Goal: Information Seeking & Learning: Learn about a topic

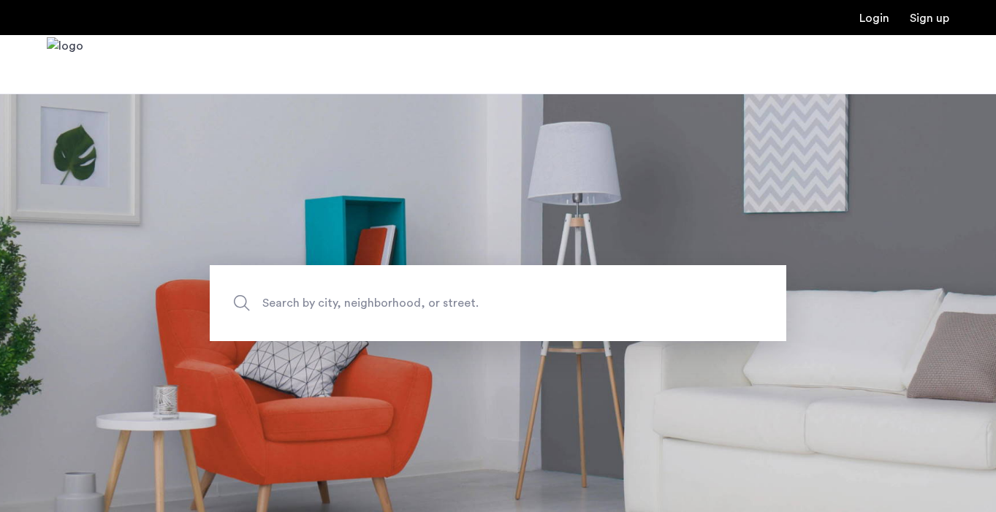
click at [409, 299] on span "Search by city, neighborhood, or street." at bounding box center [464, 303] width 404 height 20
click at [409, 299] on input "Search by city, neighborhood, or street." at bounding box center [498, 303] width 577 height 76
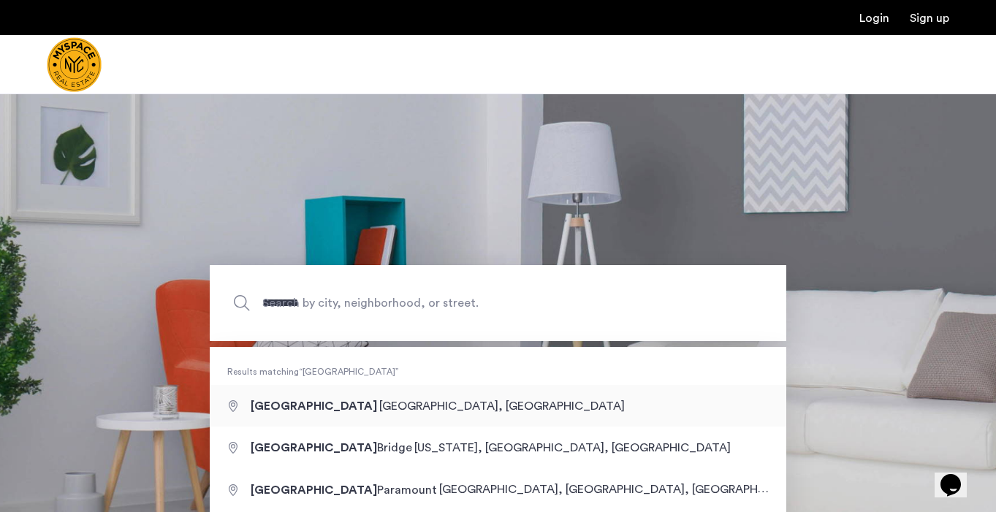
type input "**********"
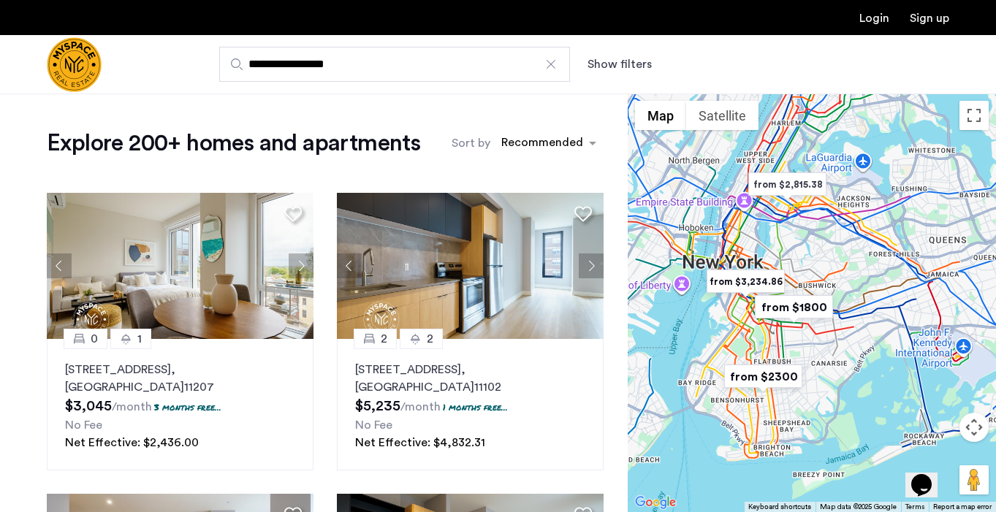
click at [619, 58] on button "Show filters" at bounding box center [620, 65] width 64 height 18
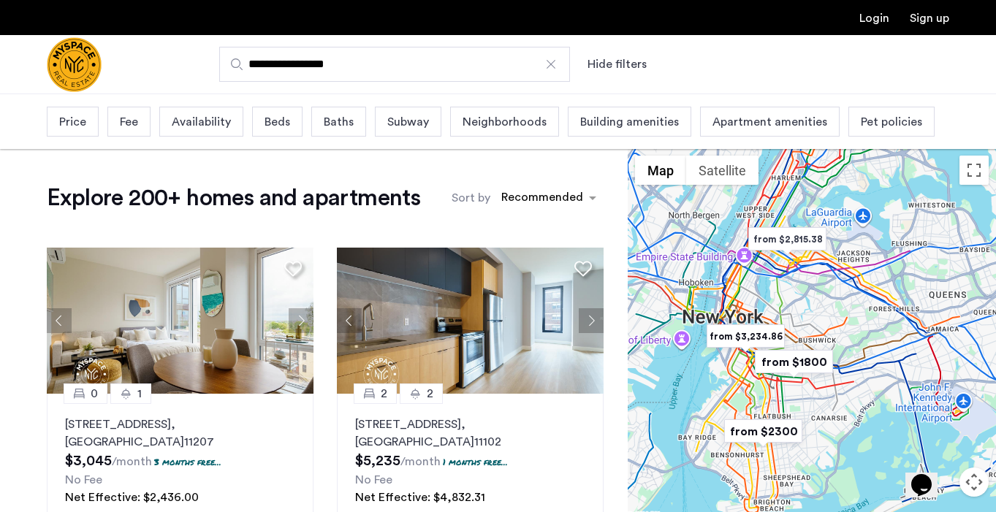
click at [261, 120] on div "Beds" at bounding box center [277, 122] width 50 height 30
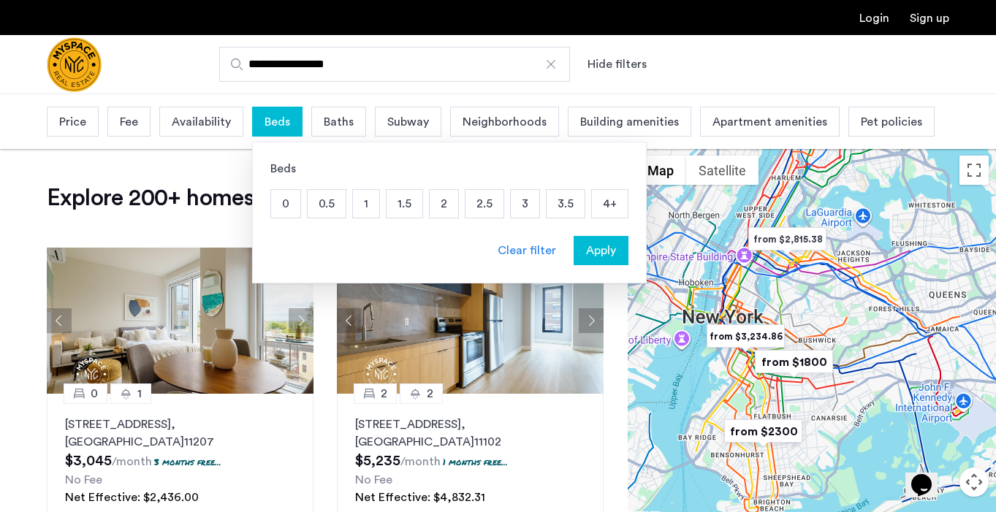
click at [376, 203] on p "1" at bounding box center [366, 204] width 26 height 28
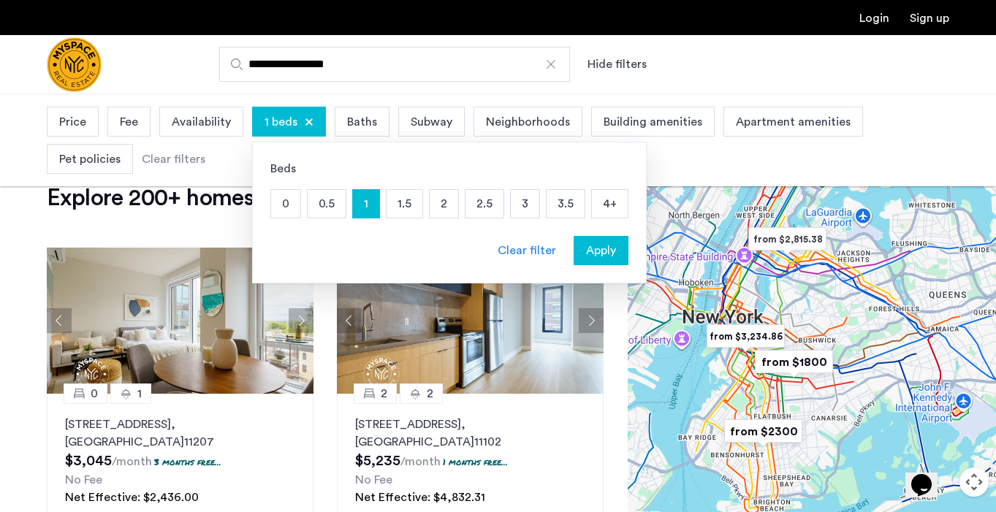
click at [402, 212] on p "1.5" at bounding box center [405, 204] width 36 height 28
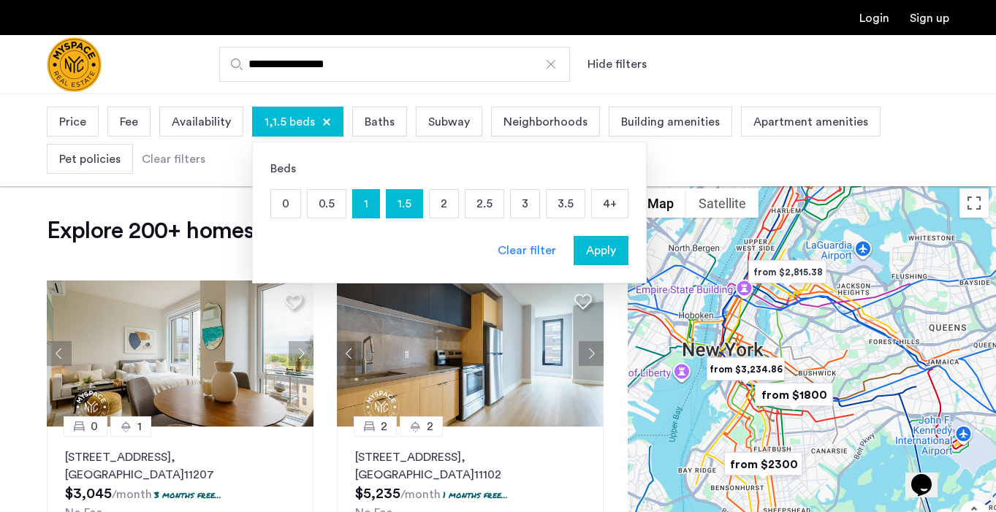
click at [442, 207] on p "2" at bounding box center [444, 204] width 29 height 28
click at [597, 251] on span "Apply" at bounding box center [601, 251] width 30 height 18
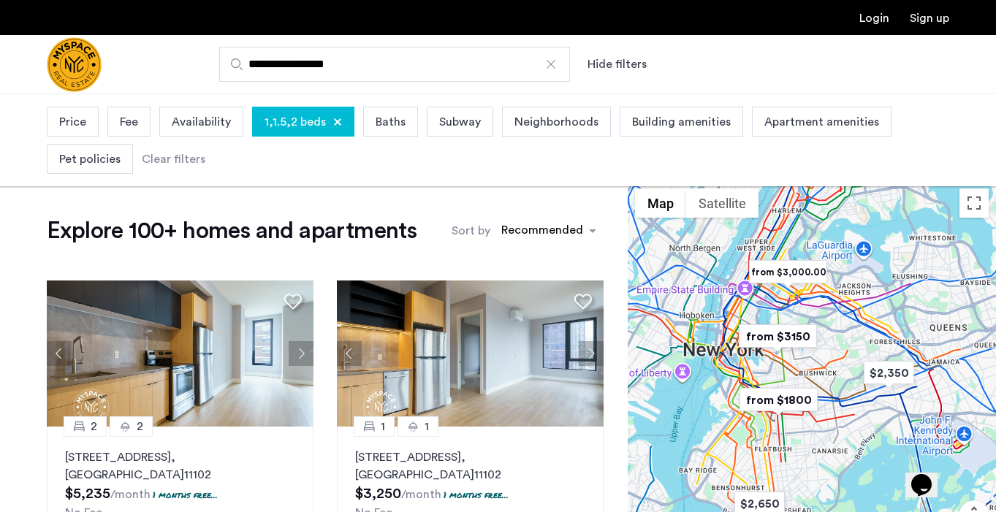
click at [340, 210] on div "Explore 100+ homes and apartments Sort by Recommended 2 2 26-25 4th Street, Uni…" at bounding box center [314, 519] width 628 height 677
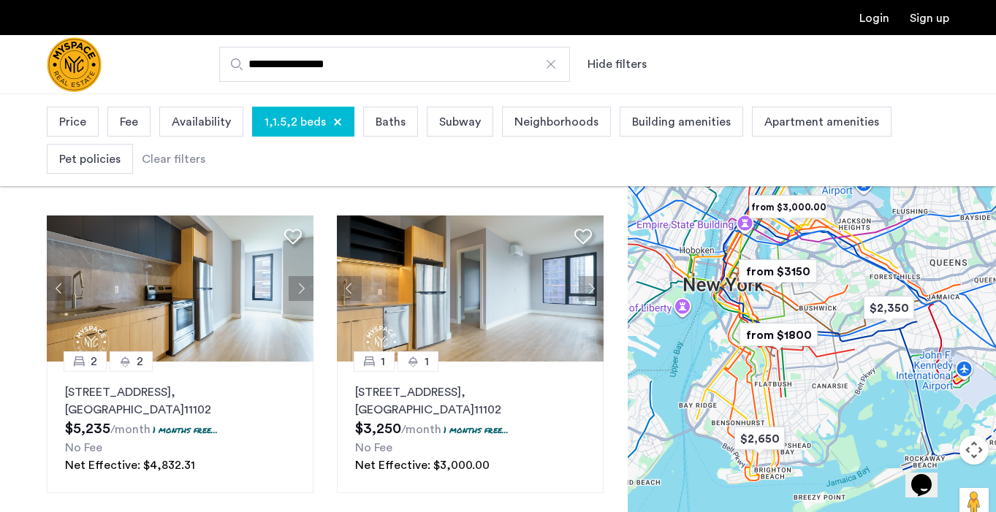
scroll to position [75, 0]
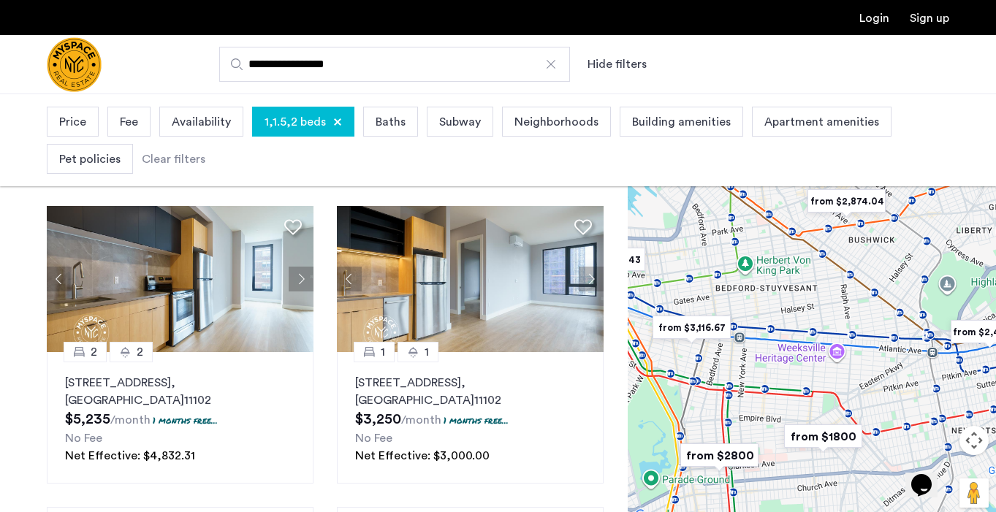
click at [704, 326] on img "from $3,116.67" at bounding box center [692, 327] width 90 height 33
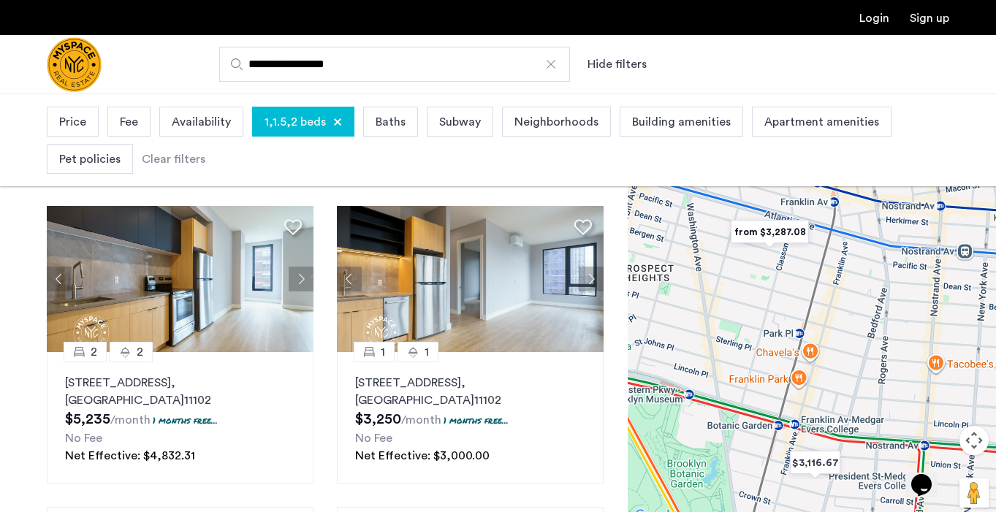
drag, startPoint x: 822, startPoint y: 268, endPoint x: 777, endPoint y: 341, distance: 85.6
click at [777, 341] on div "To navigate, press the arrow keys." at bounding box center [812, 316] width 368 height 419
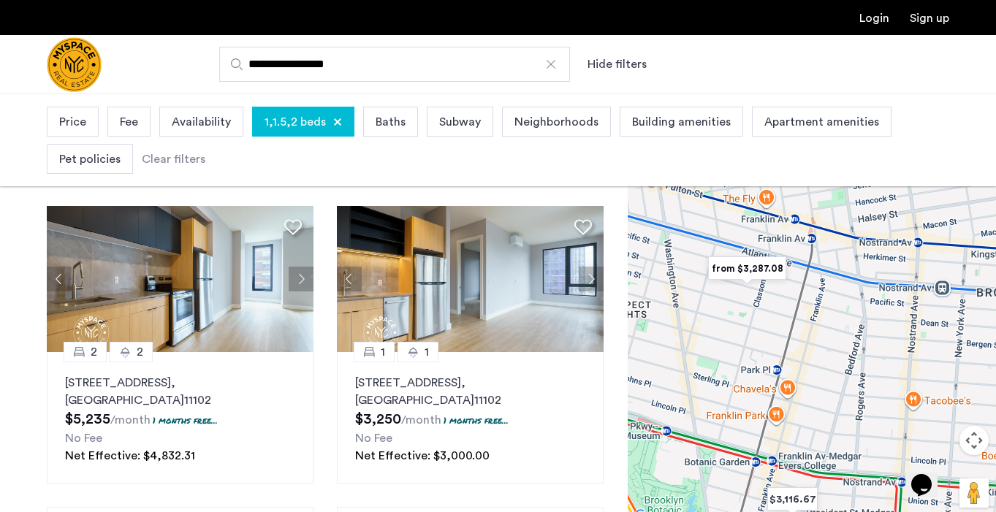
click at [769, 272] on img "from $3,287.08" at bounding box center [748, 268] width 90 height 33
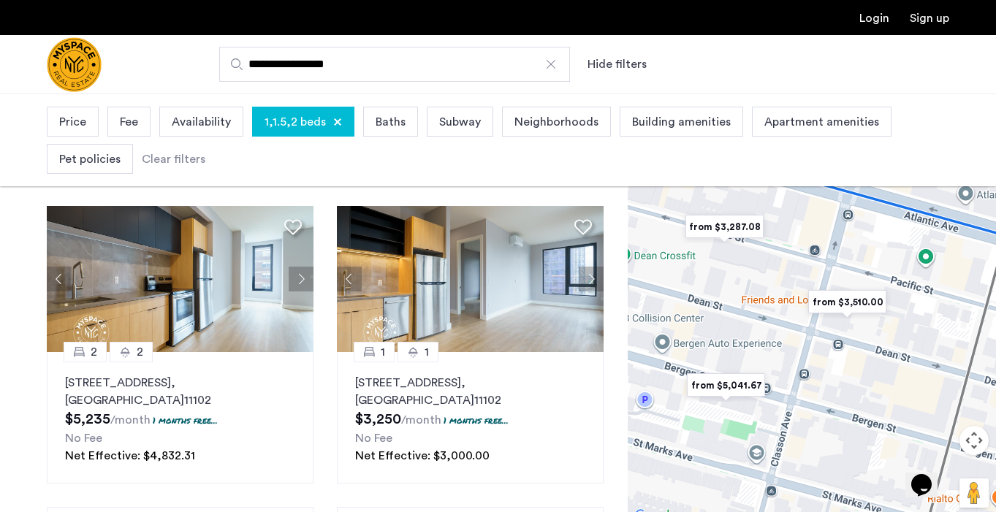
drag, startPoint x: 766, startPoint y: 253, endPoint x: 754, endPoint y: 331, distance: 79.1
click at [754, 331] on div "To navigate, press the arrow keys." at bounding box center [812, 316] width 368 height 419
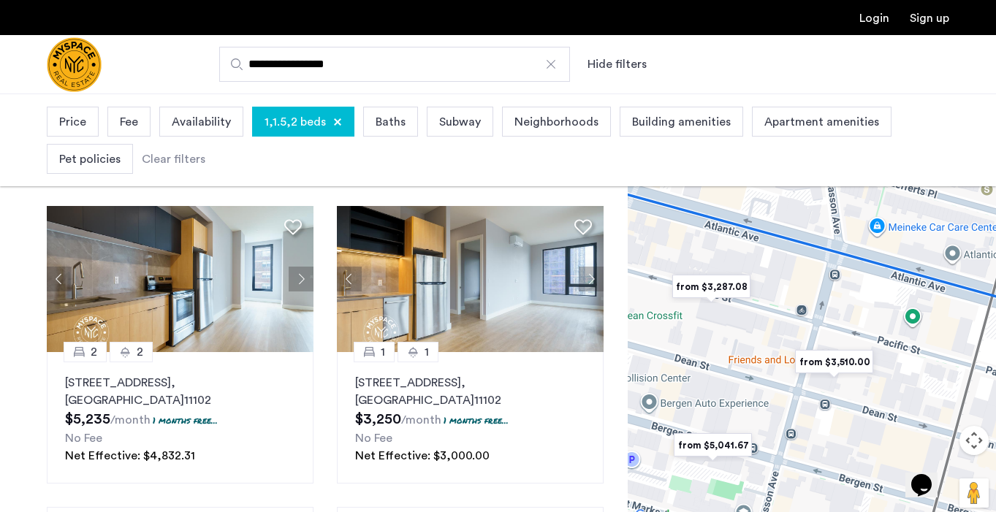
click at [726, 281] on img "from $3,287.08" at bounding box center [712, 286] width 90 height 33
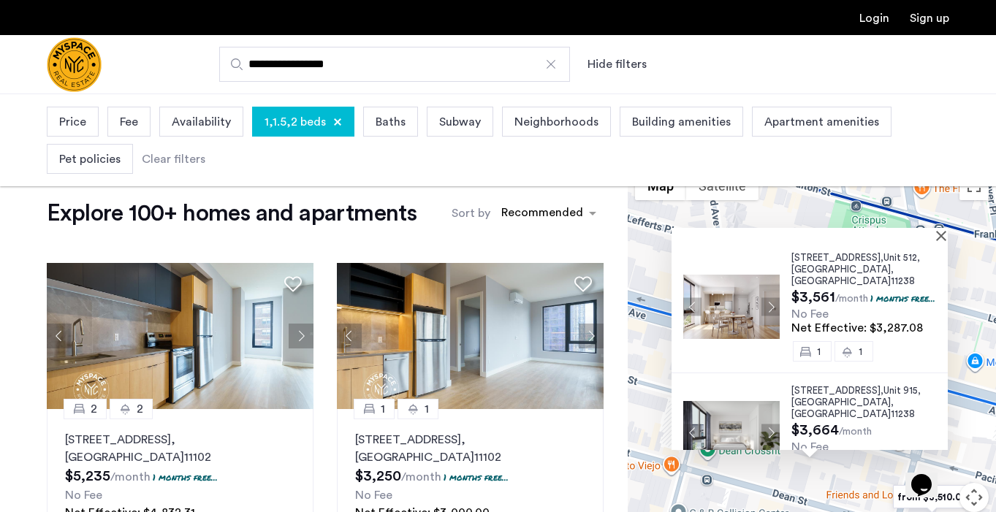
scroll to position [0, 0]
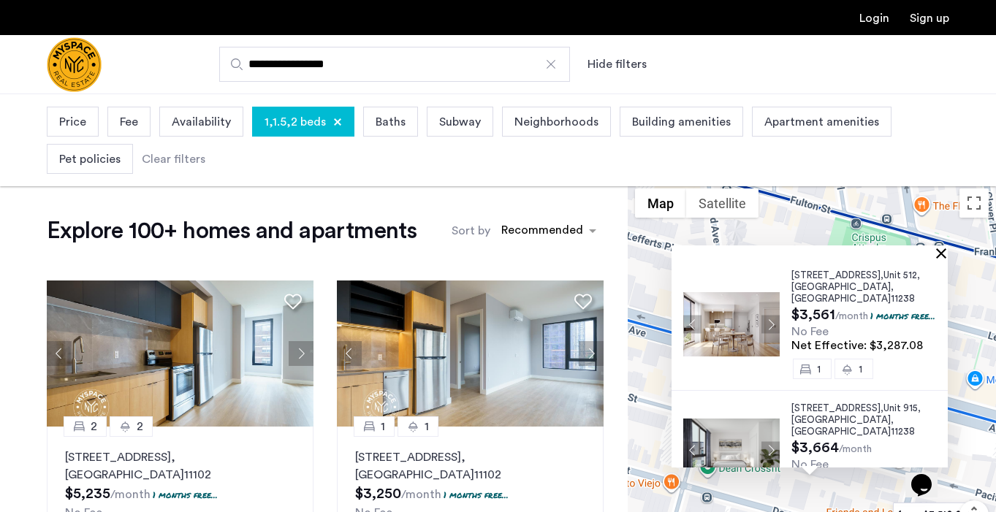
click at [939, 251] on button "Close" at bounding box center [944, 253] width 10 height 10
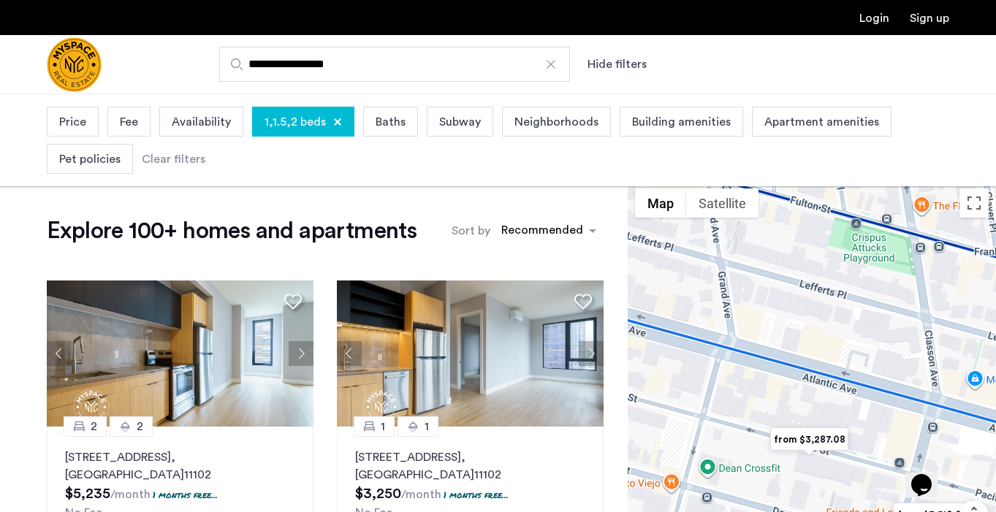
click at [115, 119] on div "Fee" at bounding box center [128, 122] width 43 height 30
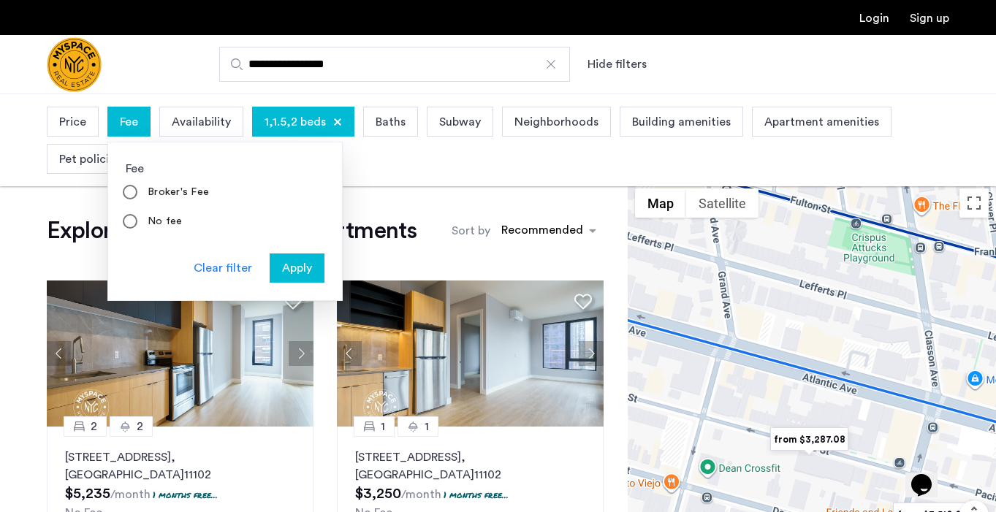
click at [77, 117] on span "Price" at bounding box center [72, 122] width 27 height 18
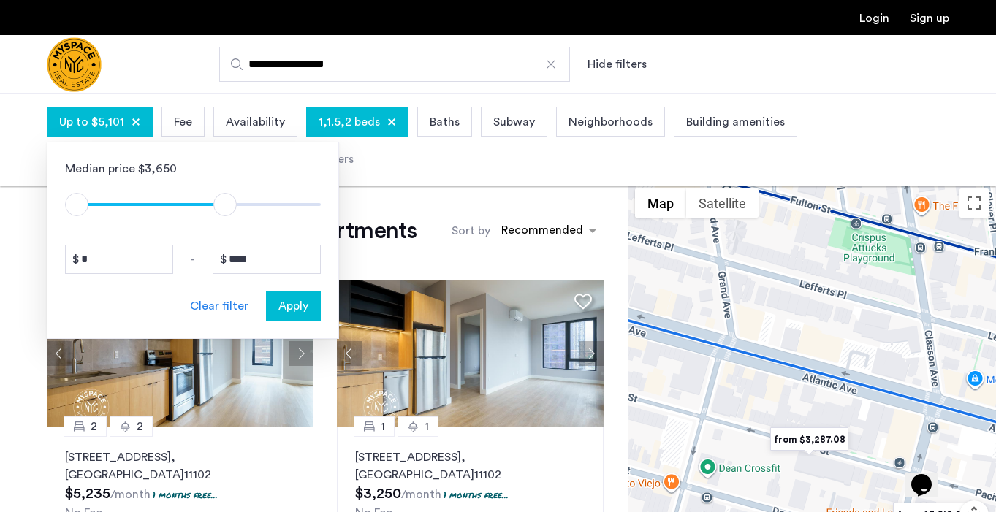
drag, startPoint x: 311, startPoint y: 204, endPoint x: 226, endPoint y: 208, distance: 84.9
click at [226, 208] on span "ngx-slider-max" at bounding box center [224, 204] width 23 height 23
type input "****"
drag, startPoint x: 226, startPoint y: 208, endPoint x: 171, endPoint y: 211, distance: 54.9
click at [171, 211] on span "ngx-slider-max" at bounding box center [169, 204] width 23 height 23
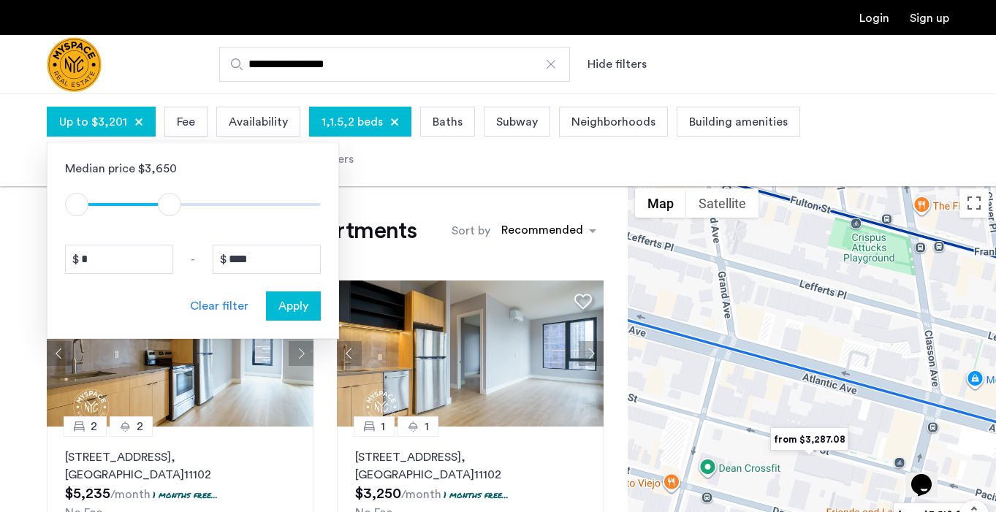
click at [307, 305] on span "Apply" at bounding box center [294, 307] width 30 height 18
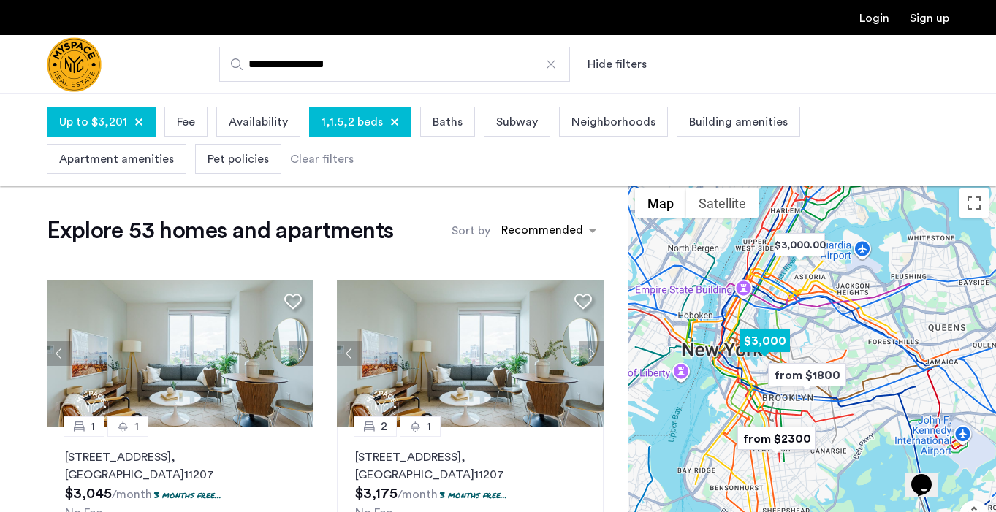
click at [767, 337] on img "$3,000" at bounding box center [765, 341] width 62 height 33
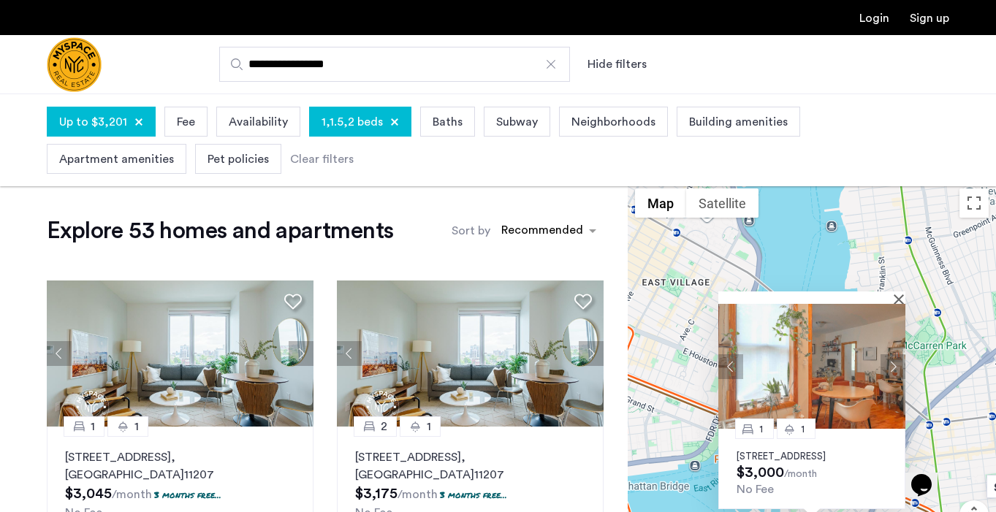
click at [843, 451] on p "77 Division Ave, Unit 3, Brooklyn, NY 11249" at bounding box center [812, 457] width 151 height 12
click at [689, 355] on div "1 1 77 Division Ave, Unit 3, Brooklyn, NY 11249 $3,000 /month No Fee" at bounding box center [812, 390] width 368 height 419
click at [898, 294] on button "Close" at bounding box center [902, 299] width 10 height 10
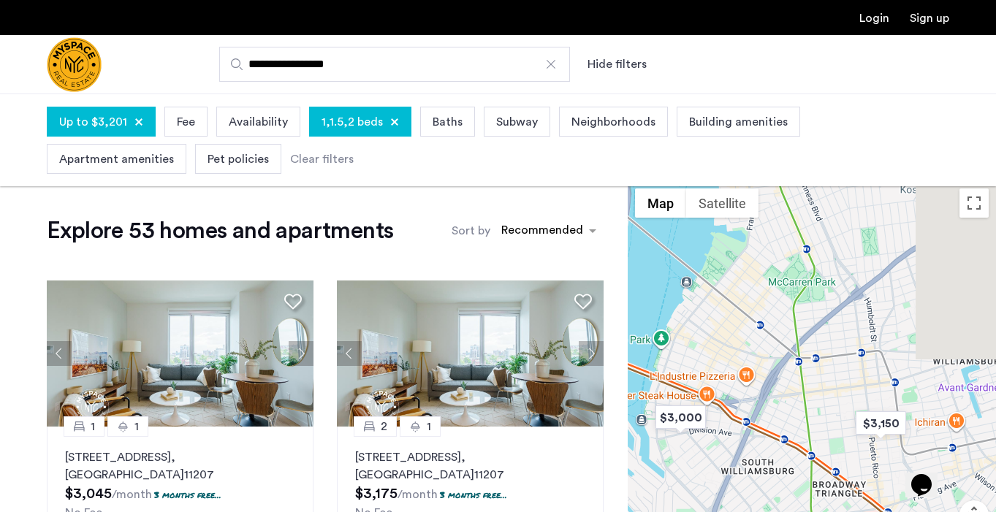
drag, startPoint x: 866, startPoint y: 406, endPoint x: 727, endPoint y: 341, distance: 153.1
click at [727, 341] on div at bounding box center [812, 390] width 368 height 419
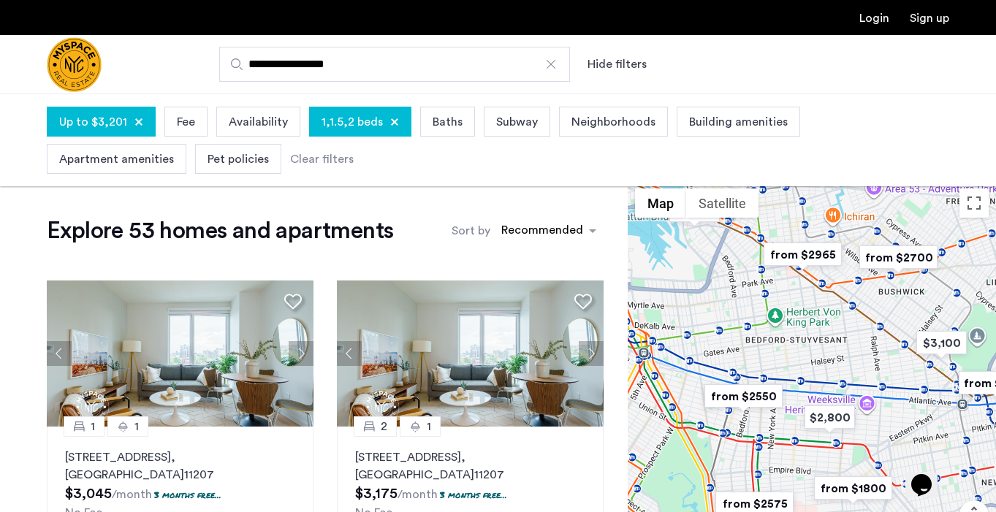
drag, startPoint x: 739, startPoint y: 457, endPoint x: 841, endPoint y: 352, distance: 145.8
click at [841, 352] on div at bounding box center [812, 390] width 368 height 419
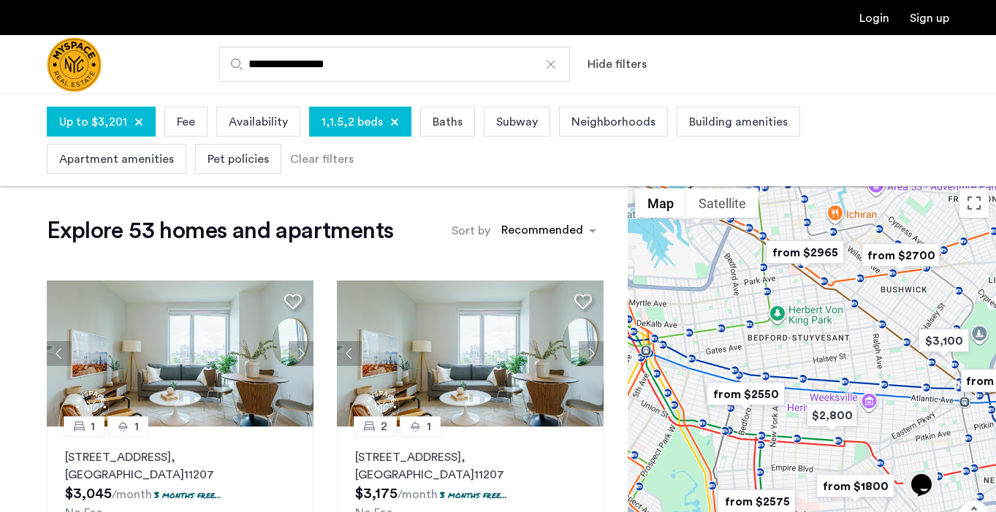
click at [757, 398] on img "from $2550" at bounding box center [746, 394] width 90 height 33
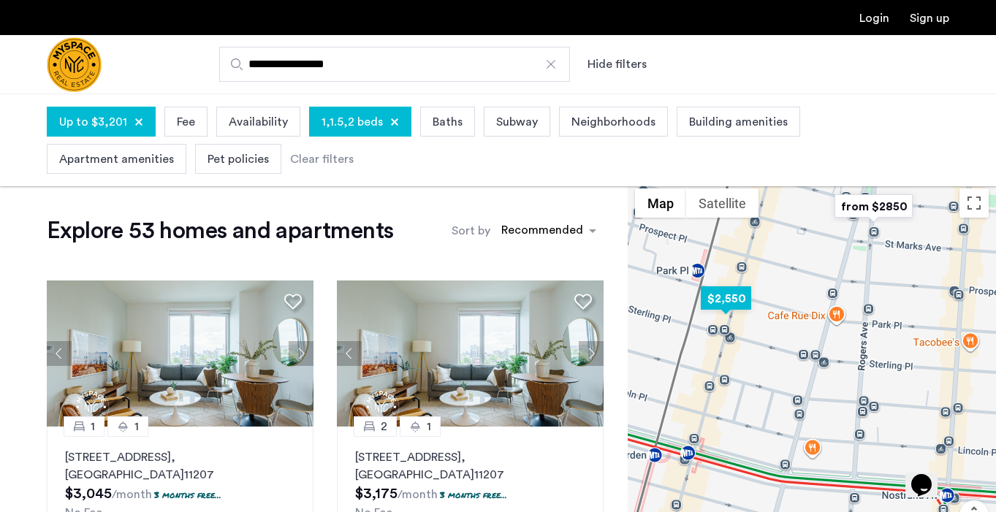
click at [738, 302] on img "$2,550" at bounding box center [726, 298] width 62 height 33
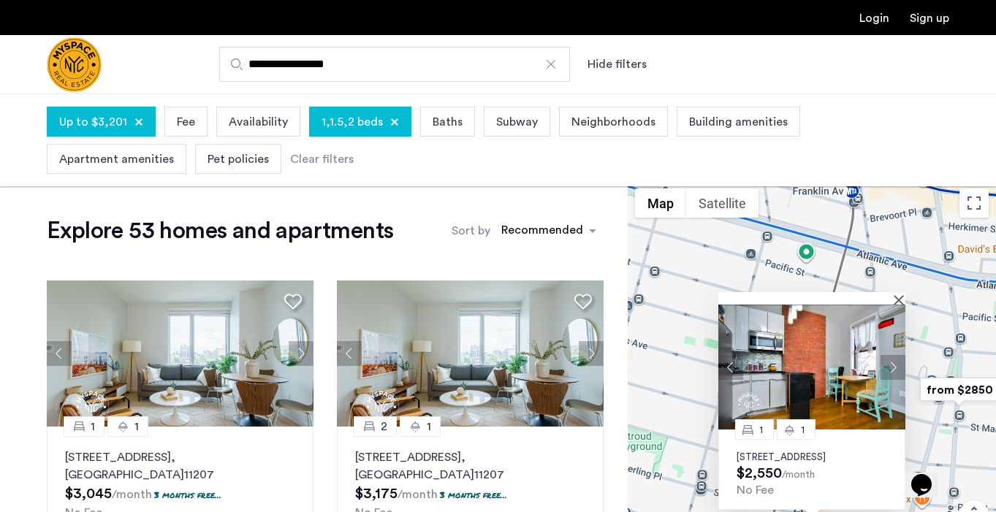
click at [799, 358] on img at bounding box center [812, 367] width 187 height 125
click at [905, 295] on button "Close" at bounding box center [902, 300] width 10 height 10
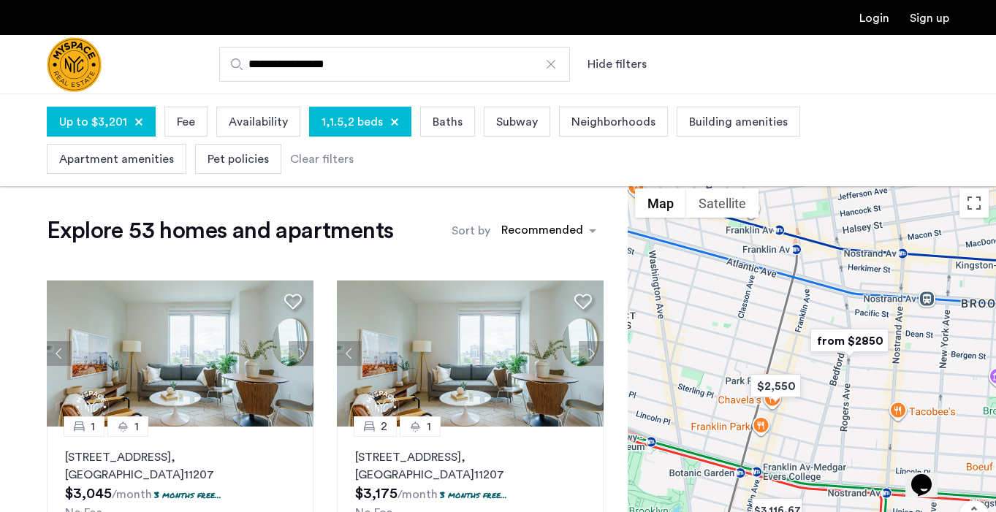
drag, startPoint x: 808, startPoint y: 367, endPoint x: 772, endPoint y: 336, distance: 47.2
click at [772, 336] on div at bounding box center [812, 390] width 368 height 419
click at [371, 112] on div "1,1.5,2 beds" at bounding box center [360, 122] width 102 height 30
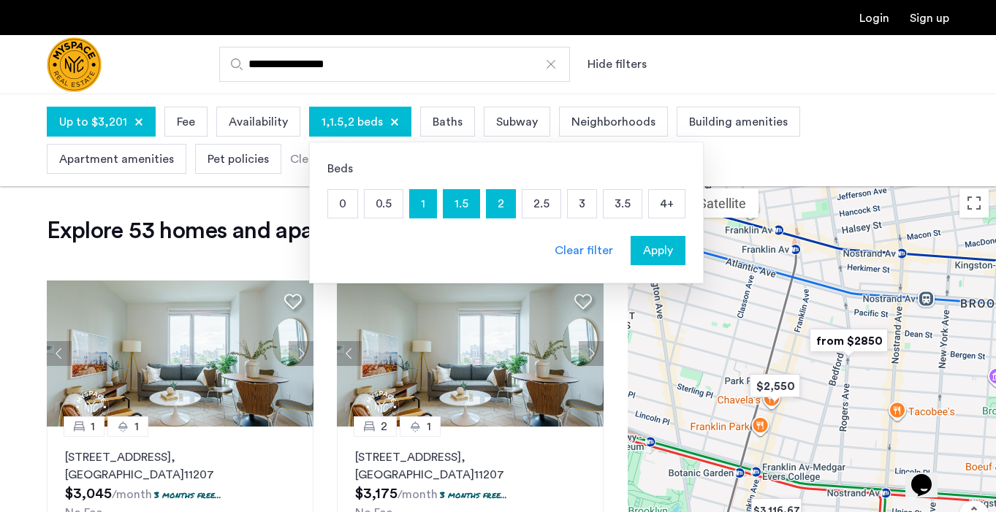
click at [435, 211] on div "0 0.5 1 1.5 2 2.5 3 3.5 4+" at bounding box center [507, 203] width 358 height 29
click at [431, 211] on p "1" at bounding box center [423, 204] width 26 height 28
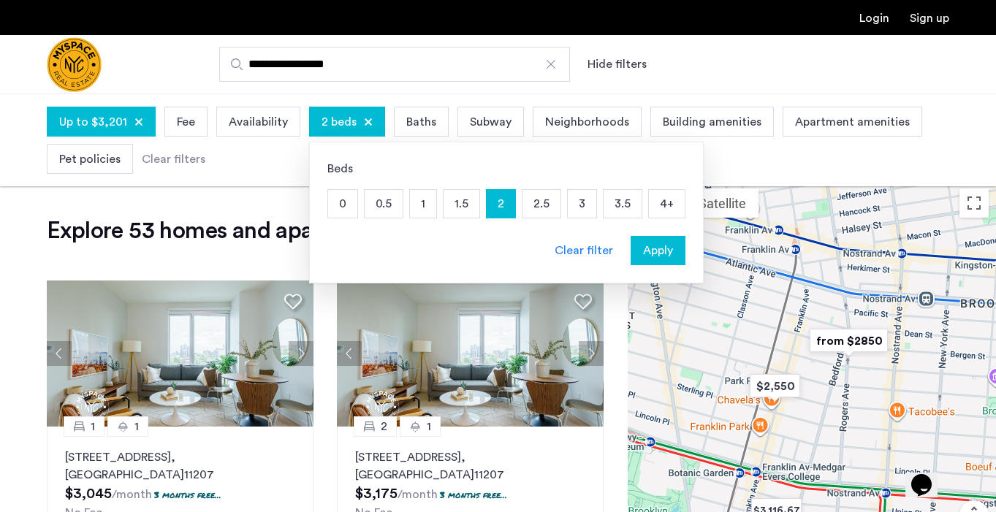
click at [675, 248] on div "Apply" at bounding box center [658, 251] width 46 height 18
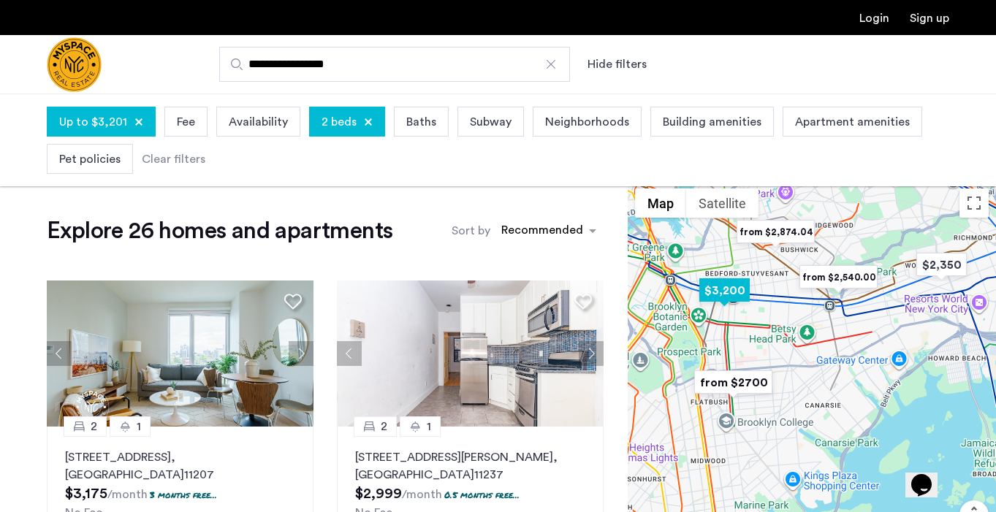
click at [716, 289] on img "$3,200" at bounding box center [725, 290] width 62 height 33
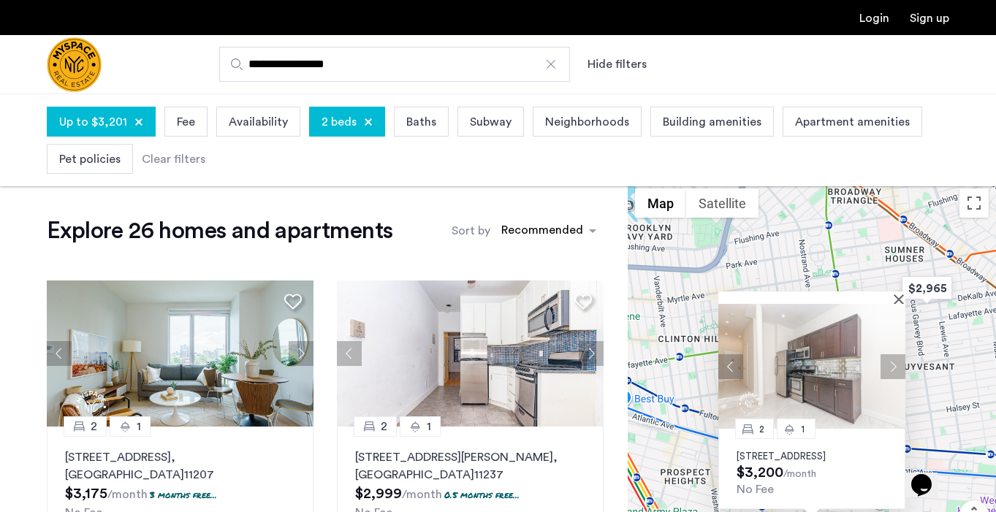
click at [896, 354] on button "Next apartment" at bounding box center [893, 366] width 25 height 25
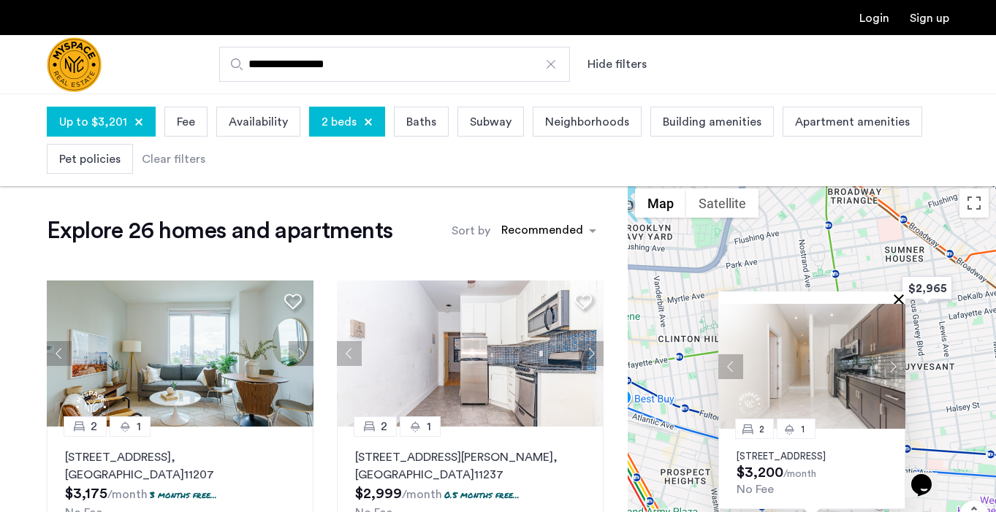
click at [899, 294] on button "Close" at bounding box center [902, 299] width 10 height 10
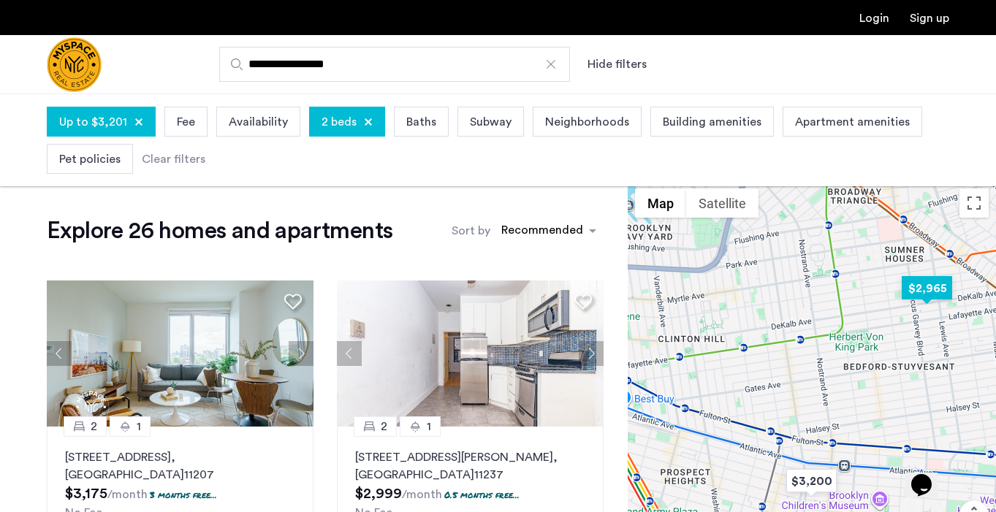
click at [927, 287] on img "$2,965" at bounding box center [927, 288] width 62 height 33
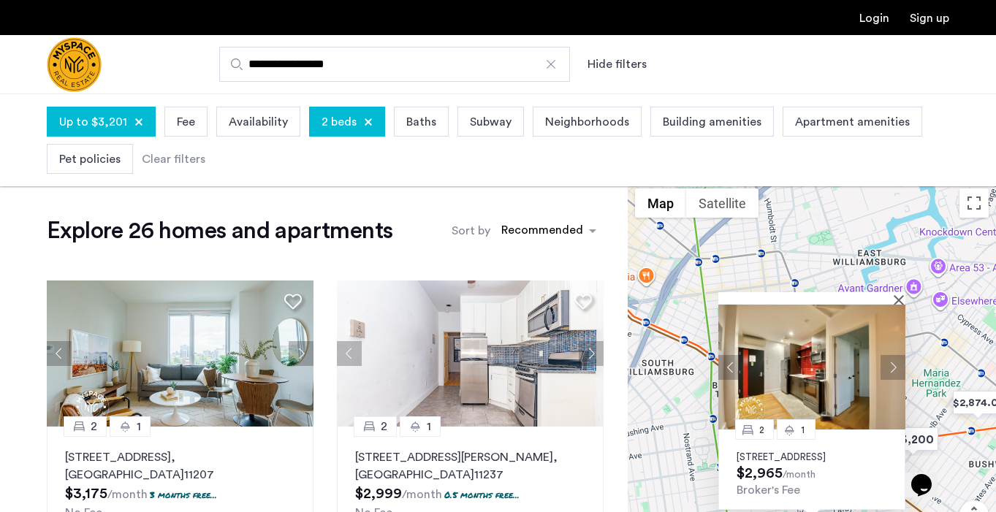
click at [892, 355] on button "Next apartment" at bounding box center [893, 367] width 25 height 25
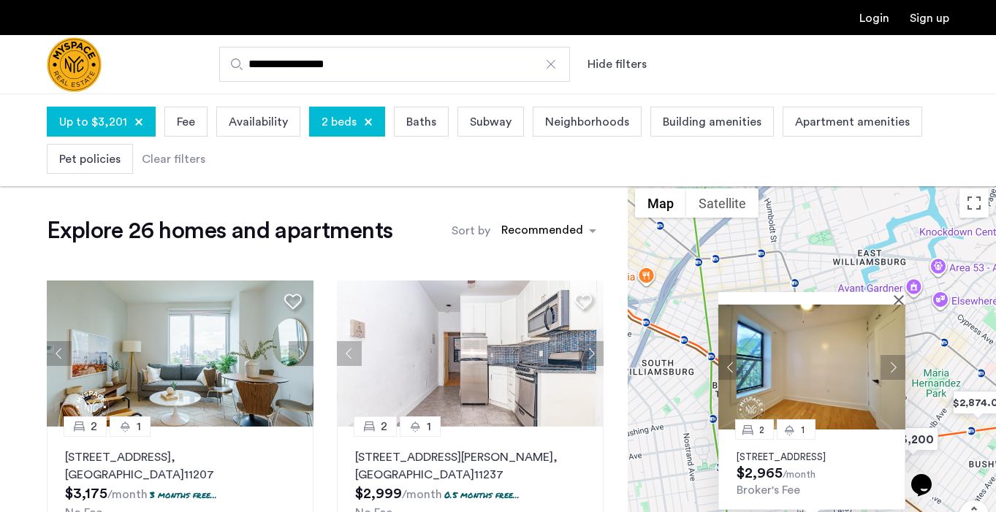
click at [897, 292] on div at bounding box center [812, 298] width 187 height 12
click at [901, 295] on button "Close" at bounding box center [902, 300] width 10 height 10
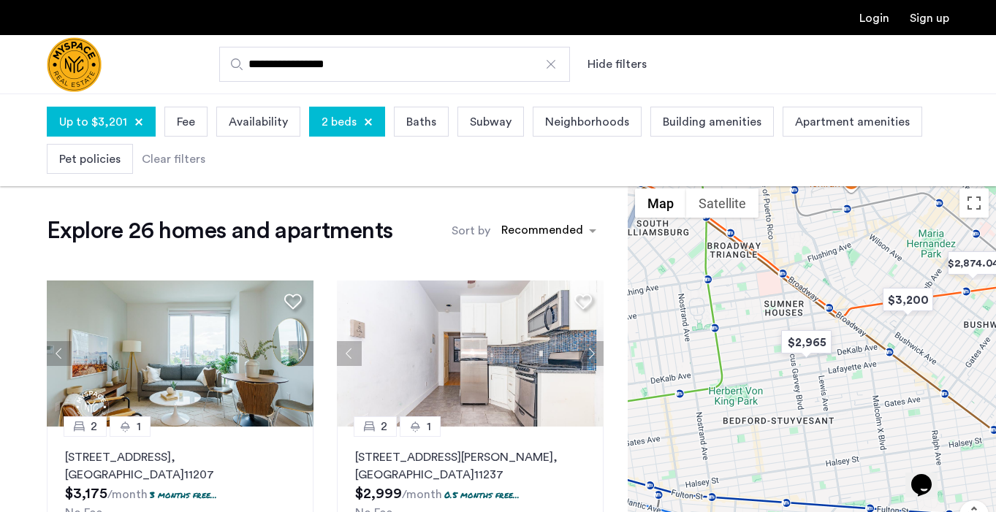
drag, startPoint x: 882, startPoint y: 376, endPoint x: 877, endPoint y: 231, distance: 144.8
click at [877, 231] on div at bounding box center [812, 390] width 368 height 419
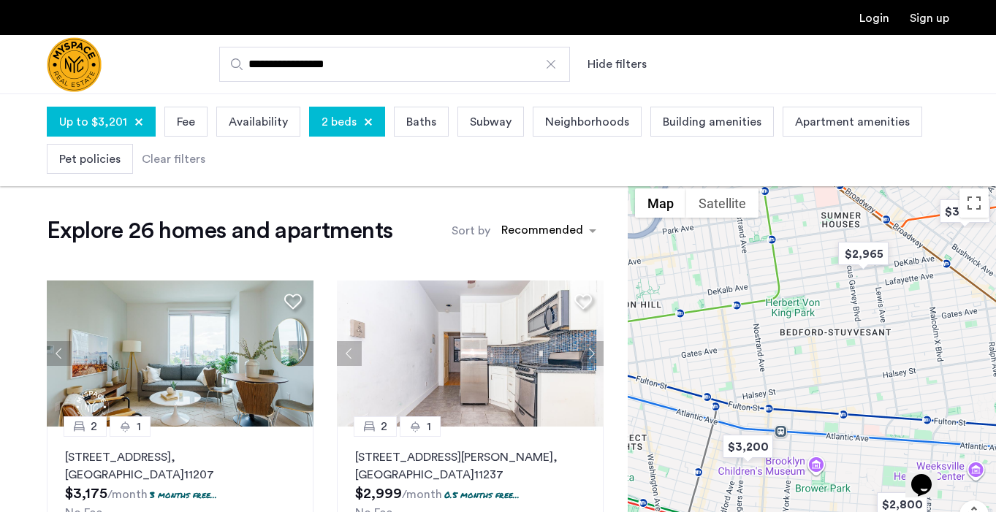
drag, startPoint x: 806, startPoint y: 423, endPoint x: 864, endPoint y: 335, distance: 106.0
click at [864, 335] on div at bounding box center [812, 390] width 368 height 419
click at [751, 450] on img "$3,200" at bounding box center [747, 447] width 62 height 33
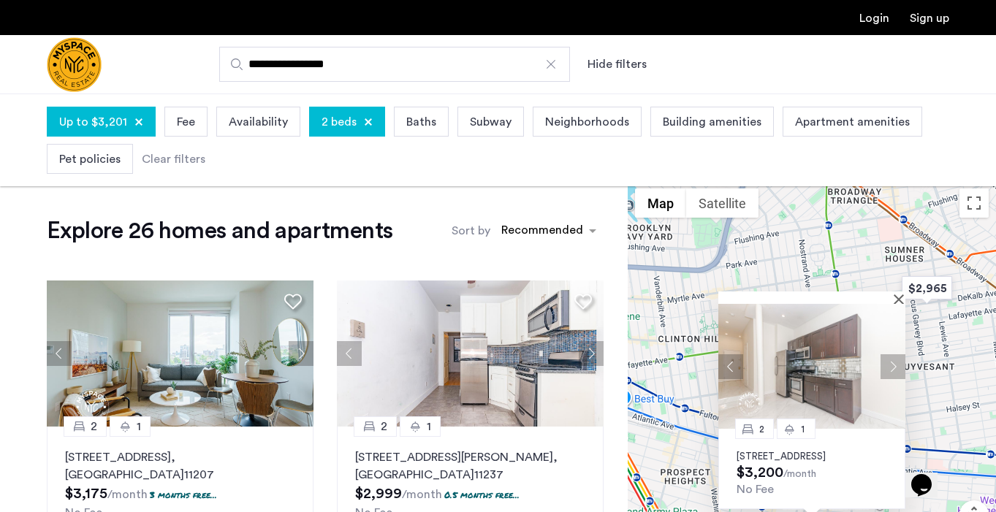
click at [836, 460] on p "641 St Marks Ave, Unit 4E, Brooklyn, NY 11216" at bounding box center [812, 457] width 151 height 12
click at [895, 292] on div at bounding box center [807, 298] width 177 height 12
click at [898, 294] on button "Close" at bounding box center [902, 299] width 10 height 10
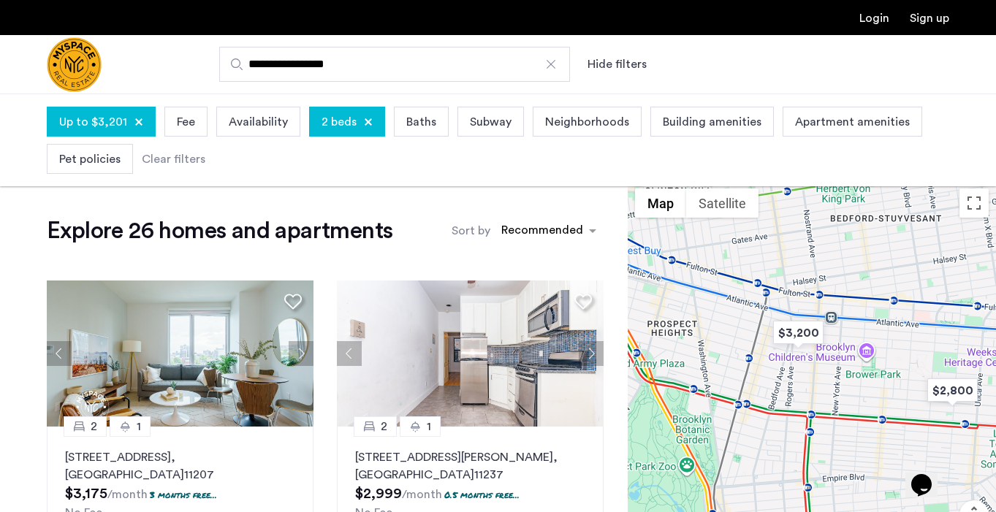
drag, startPoint x: 841, startPoint y: 429, endPoint x: 819, endPoint y: 222, distance: 208.1
click at [819, 222] on div at bounding box center [812, 390] width 368 height 419
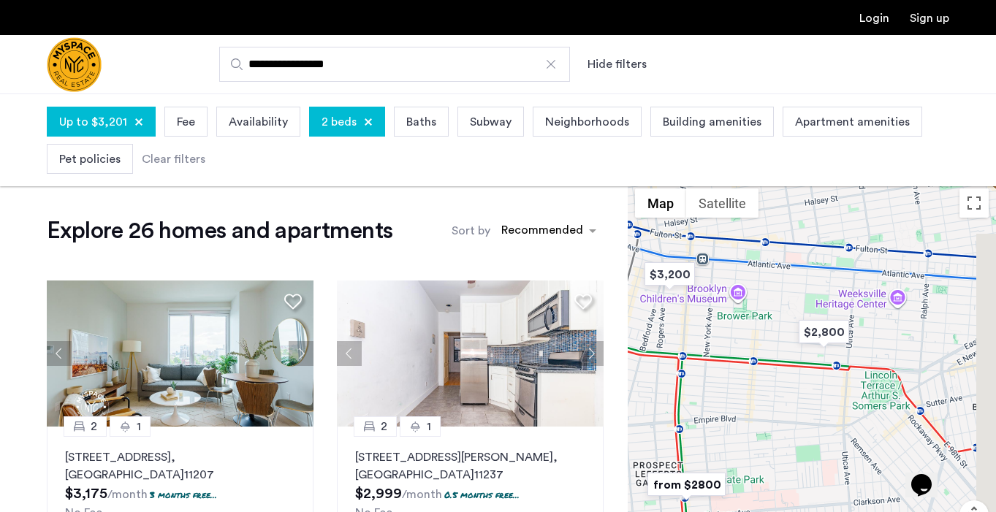
drag, startPoint x: 863, startPoint y: 279, endPoint x: 733, endPoint y: 281, distance: 130.1
click at [733, 281] on div at bounding box center [812, 390] width 368 height 419
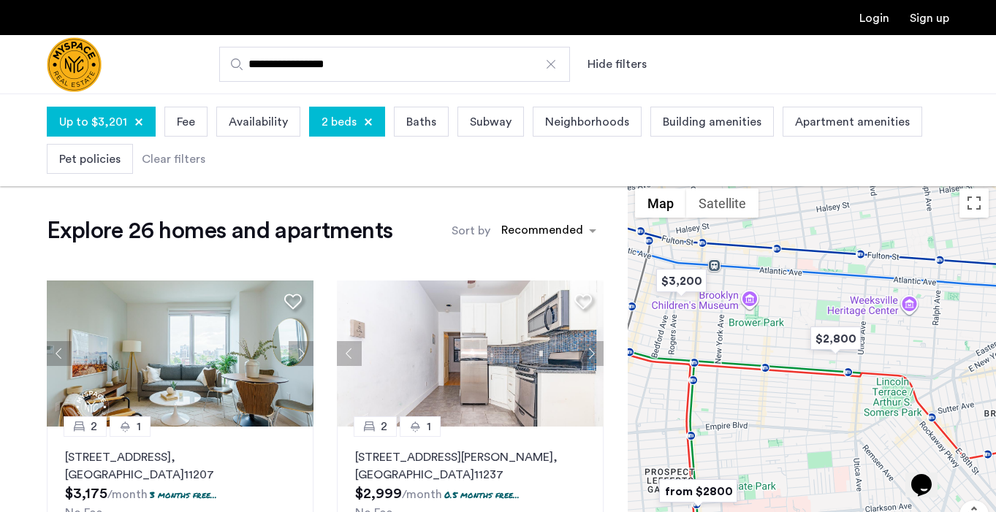
drag, startPoint x: 706, startPoint y: 348, endPoint x: 870, endPoint y: 430, distance: 183.1
click at [870, 430] on div at bounding box center [812, 390] width 368 height 419
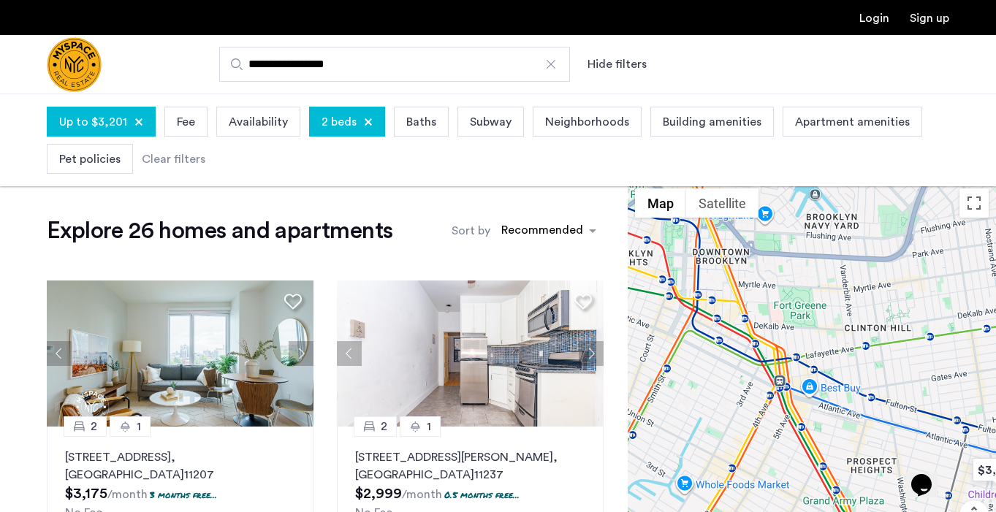
drag, startPoint x: 851, startPoint y: 424, endPoint x: 694, endPoint y: 348, distance: 174.6
click at [694, 348] on div at bounding box center [812, 390] width 368 height 419
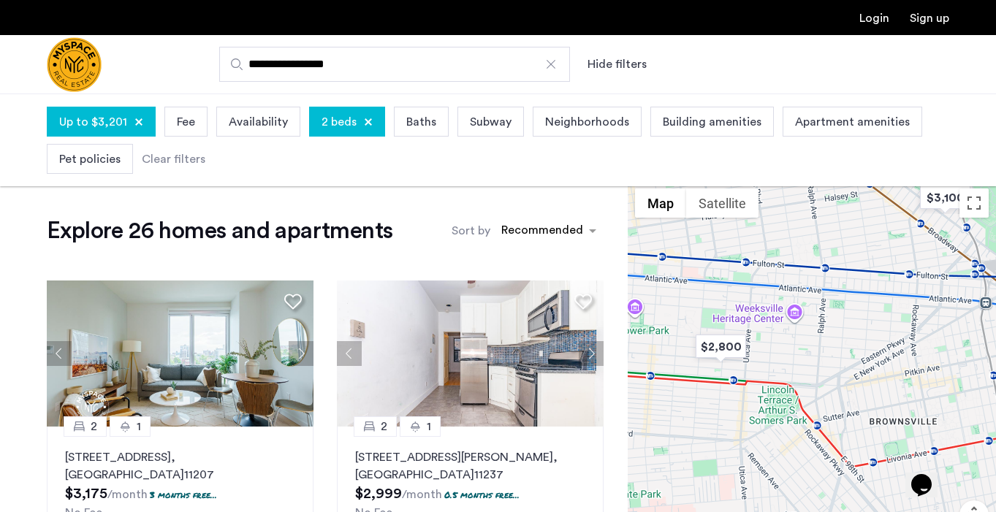
drag, startPoint x: 846, startPoint y: 364, endPoint x: 862, endPoint y: 406, distance: 44.7
click at [862, 406] on div at bounding box center [812, 390] width 368 height 419
click at [735, 348] on img "$2,800" at bounding box center [721, 346] width 62 height 33
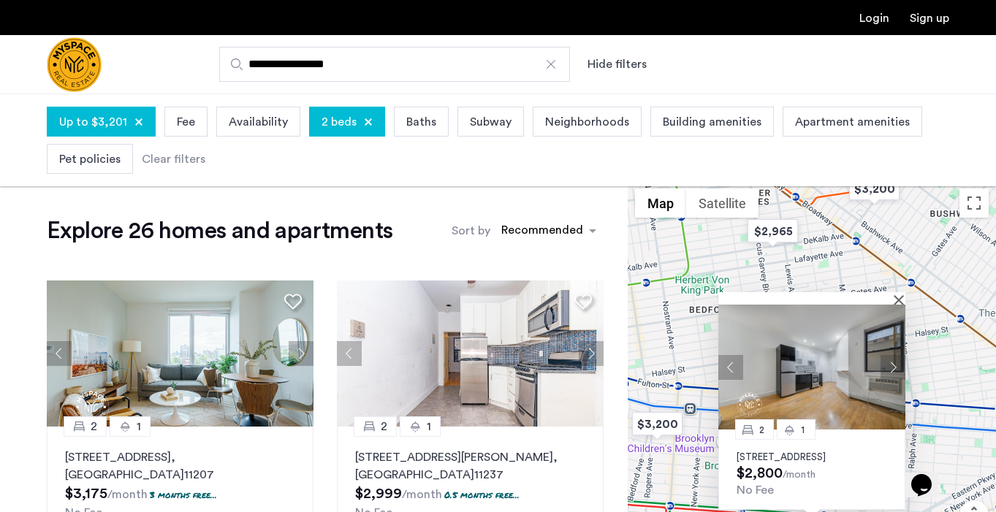
click at [891, 355] on button "Next apartment" at bounding box center [893, 367] width 25 height 25
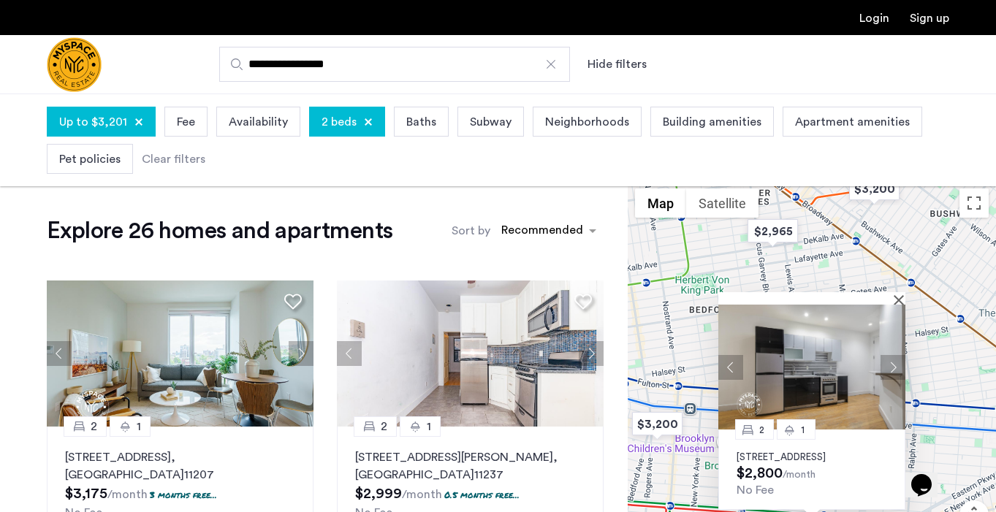
click at [870, 370] on img at bounding box center [812, 367] width 187 height 125
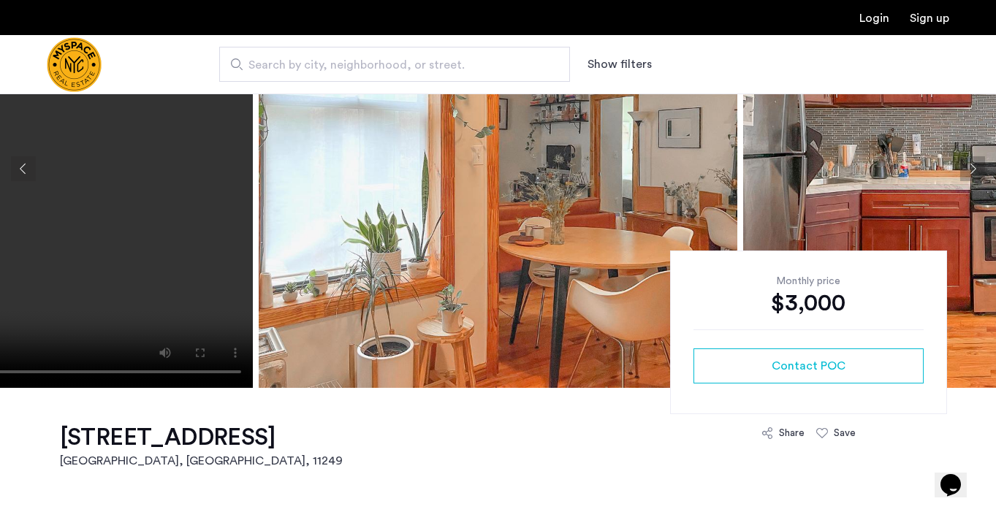
scroll to position [145, 0]
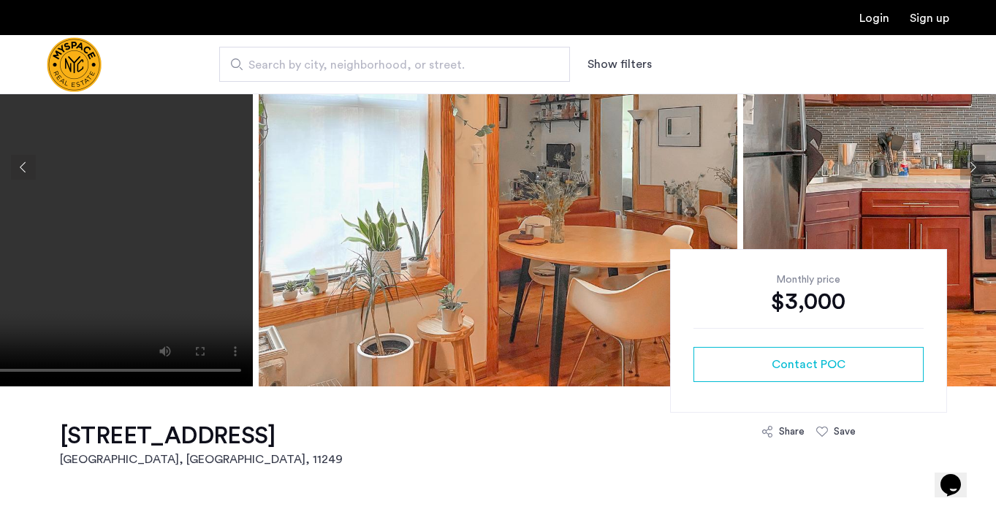
click at [163, 246] on video at bounding box center [13, 167] width 479 height 439
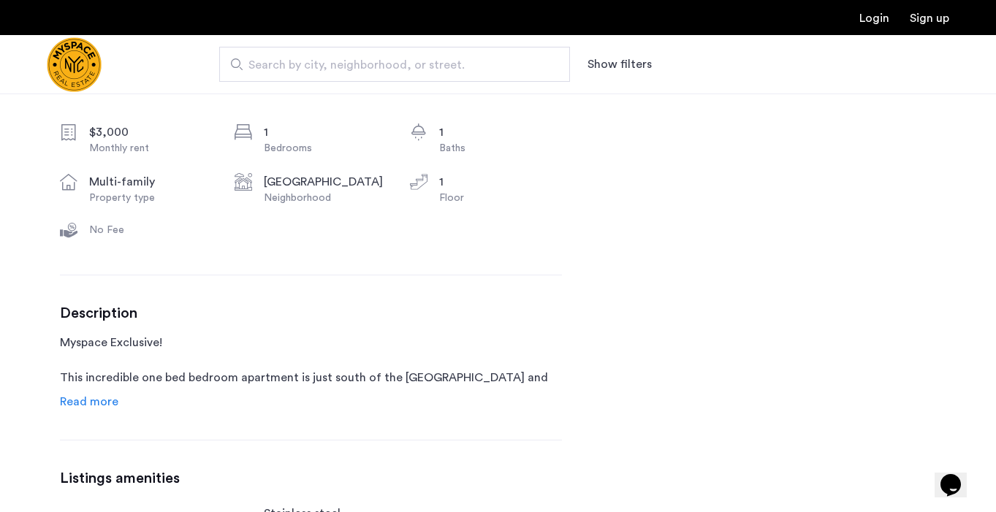
scroll to position [333, 0]
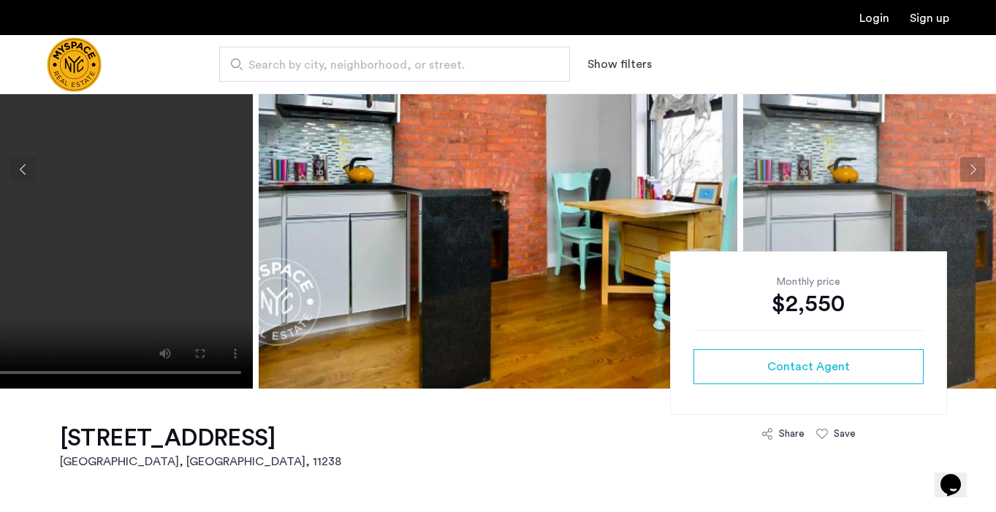
scroll to position [143, 0]
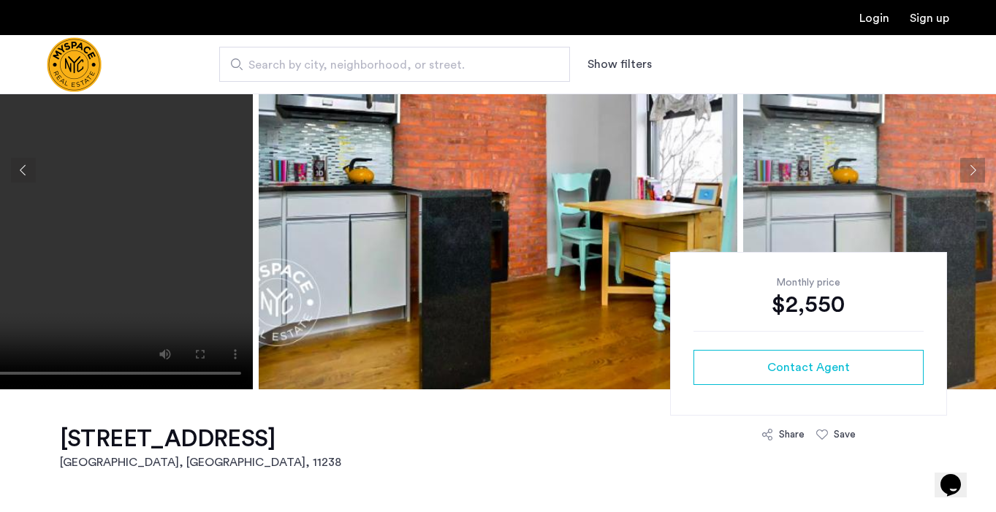
click at [172, 232] on video at bounding box center [13, 170] width 479 height 439
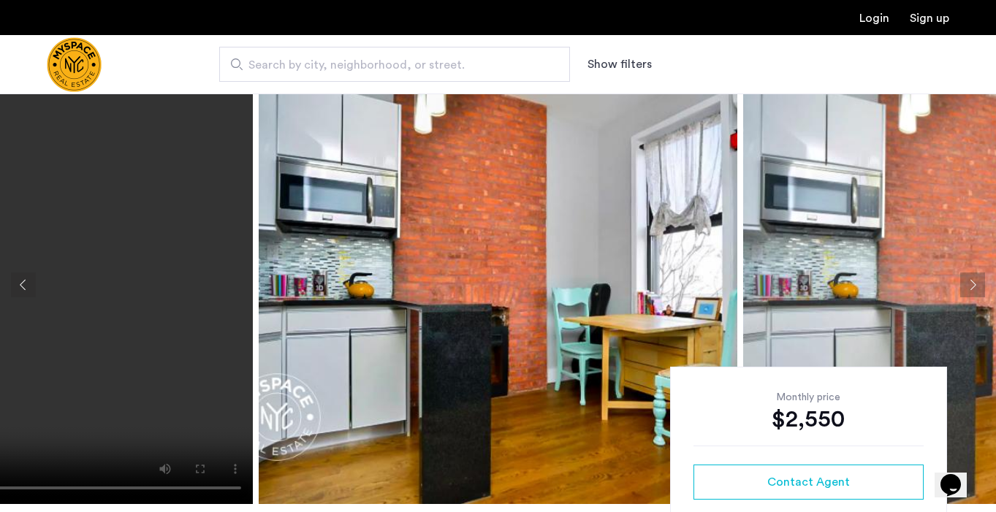
scroll to position [10, 0]
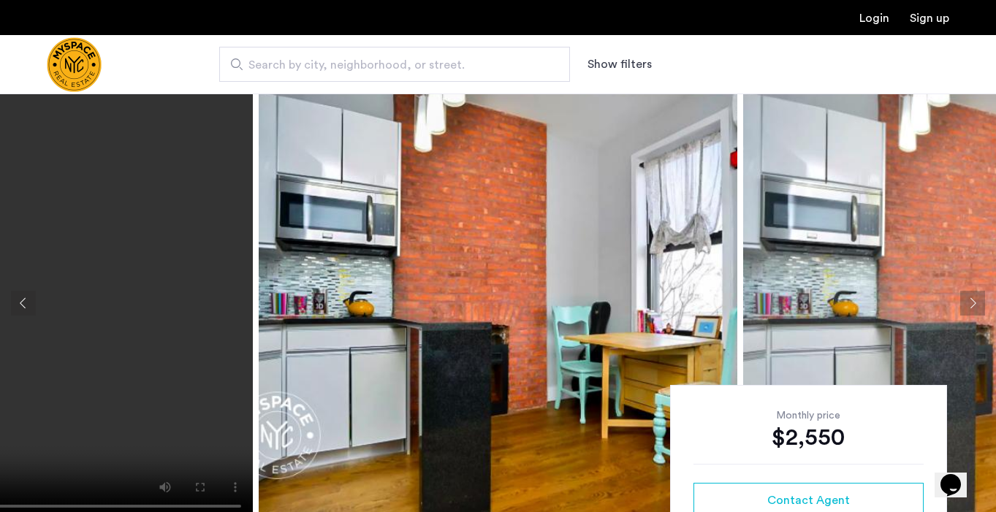
click at [488, 242] on img at bounding box center [498, 303] width 479 height 439
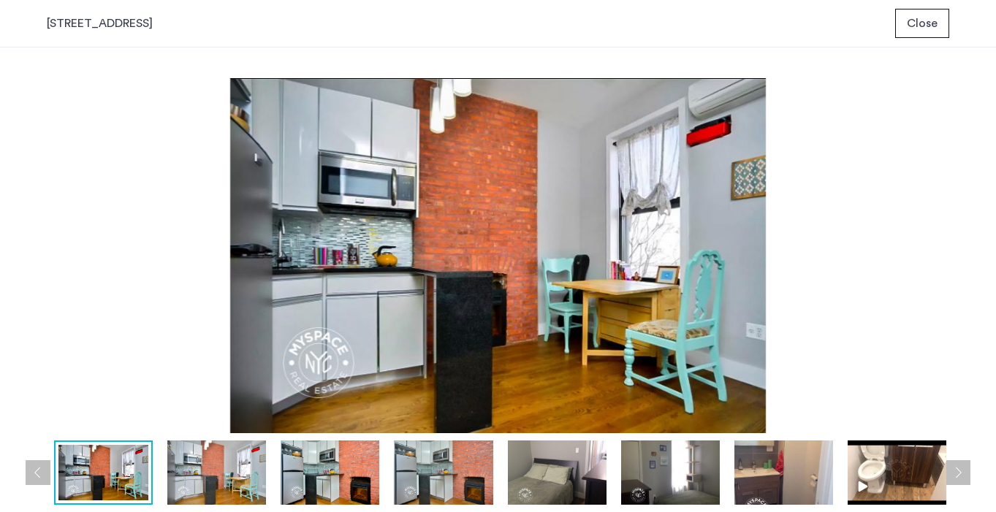
click at [39, 469] on button "Previous apartment" at bounding box center [38, 473] width 25 height 25
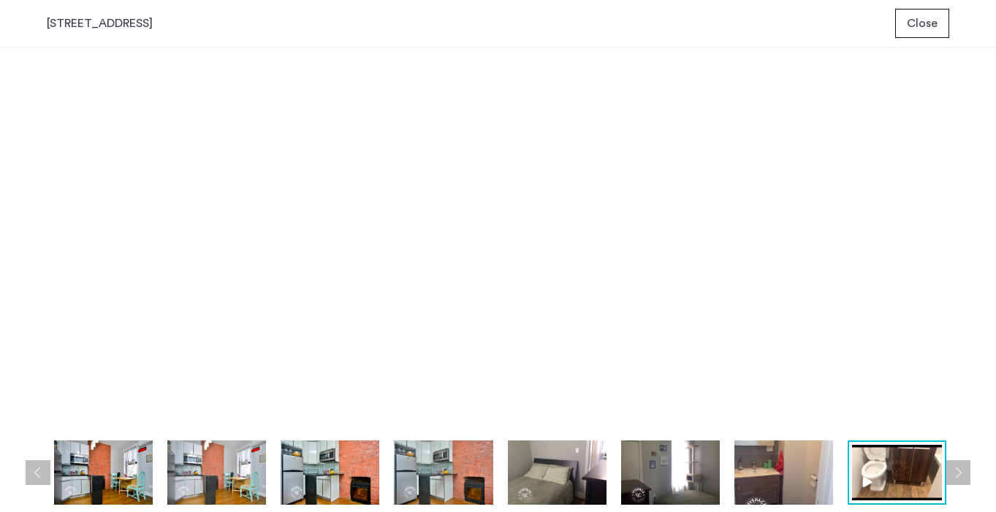
click at [124, 466] on img at bounding box center [103, 473] width 99 height 64
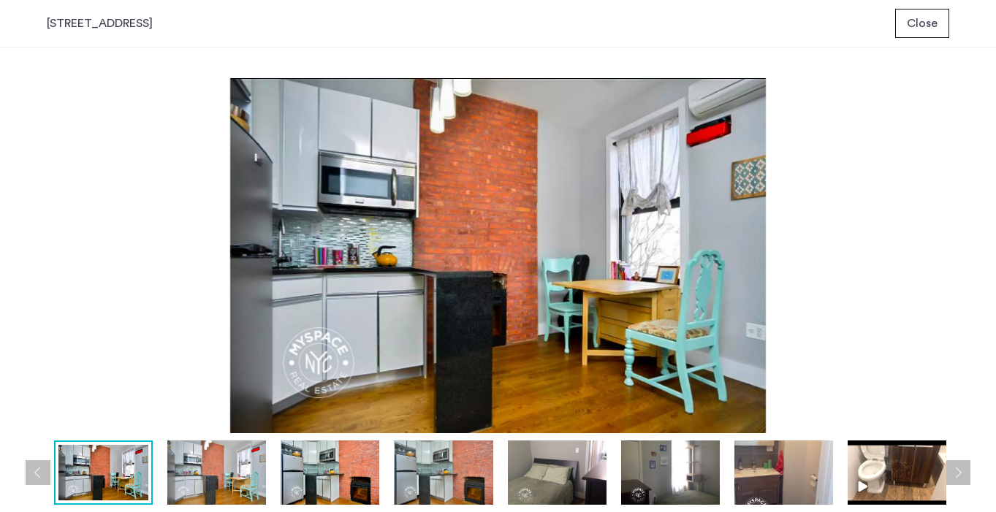
click at [190, 474] on img at bounding box center [216, 473] width 99 height 64
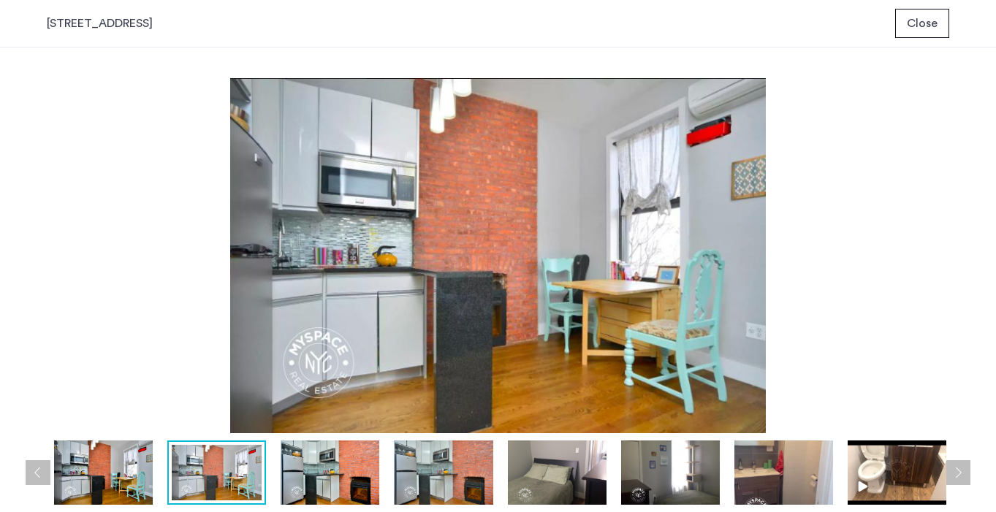
click at [305, 473] on img at bounding box center [330, 473] width 99 height 64
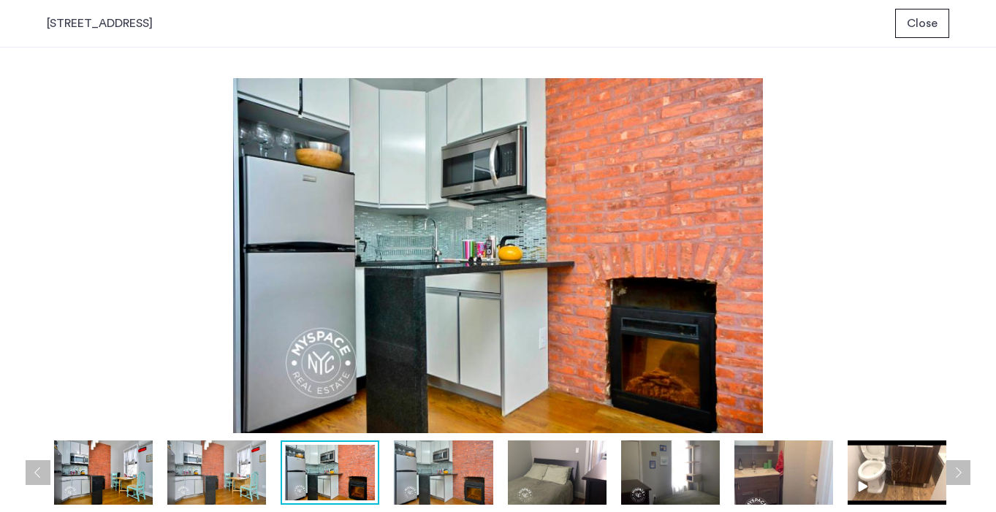
click at [413, 465] on img at bounding box center [443, 473] width 99 height 64
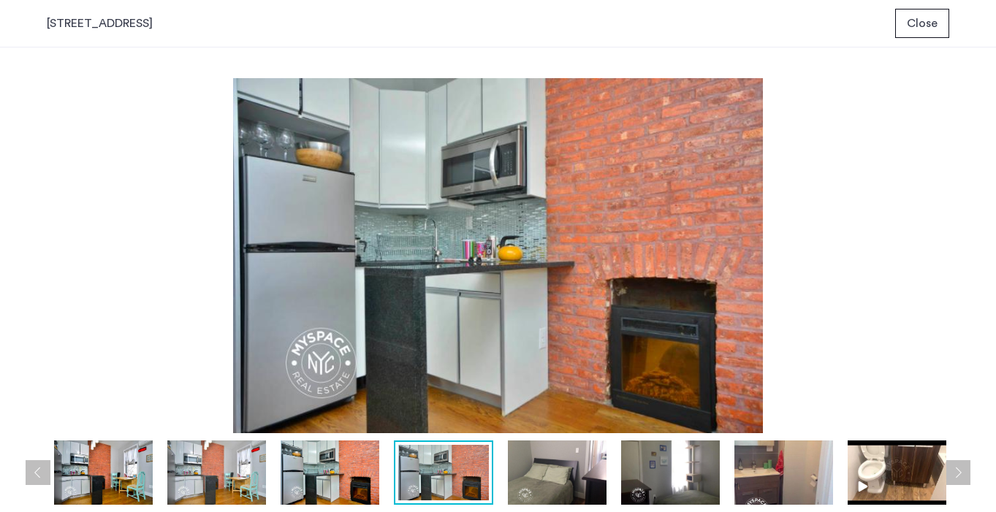
click at [523, 470] on img at bounding box center [557, 473] width 99 height 64
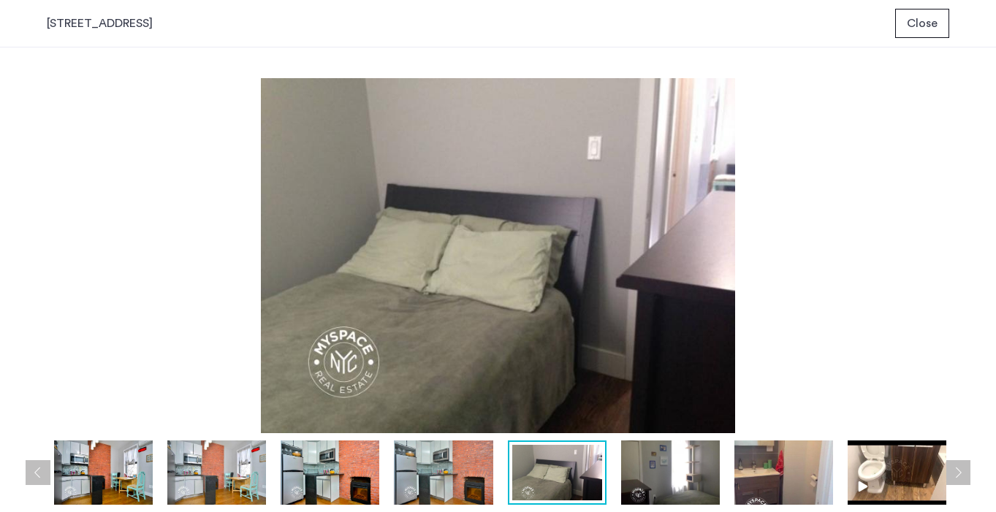
click at [634, 483] on img at bounding box center [670, 473] width 99 height 64
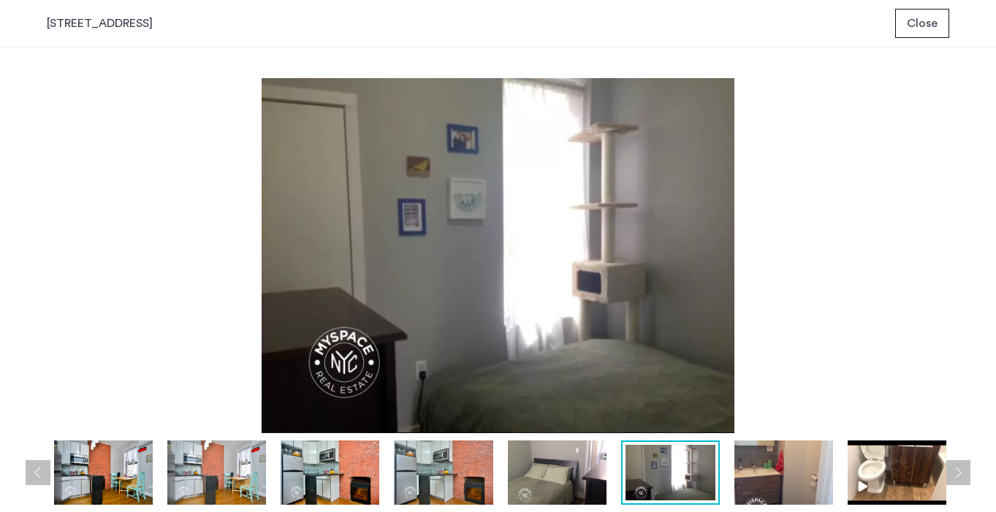
click at [760, 485] on img at bounding box center [784, 473] width 99 height 64
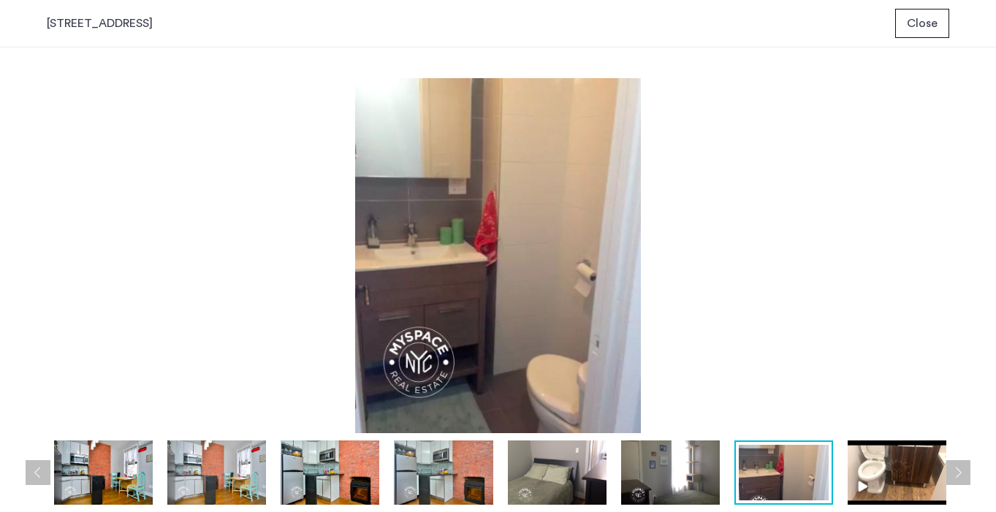
click at [871, 485] on img at bounding box center [897, 473] width 99 height 64
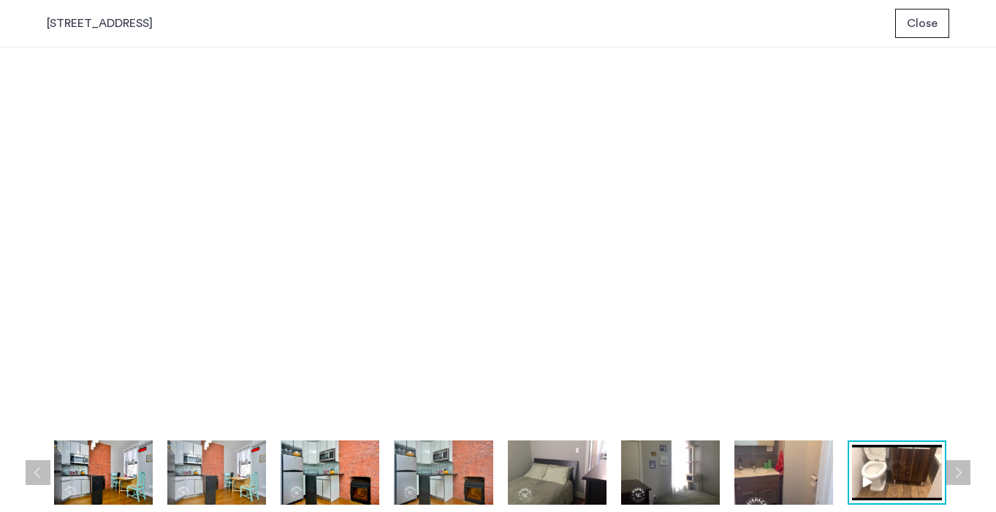
click at [961, 472] on button "Next apartment" at bounding box center [958, 473] width 25 height 25
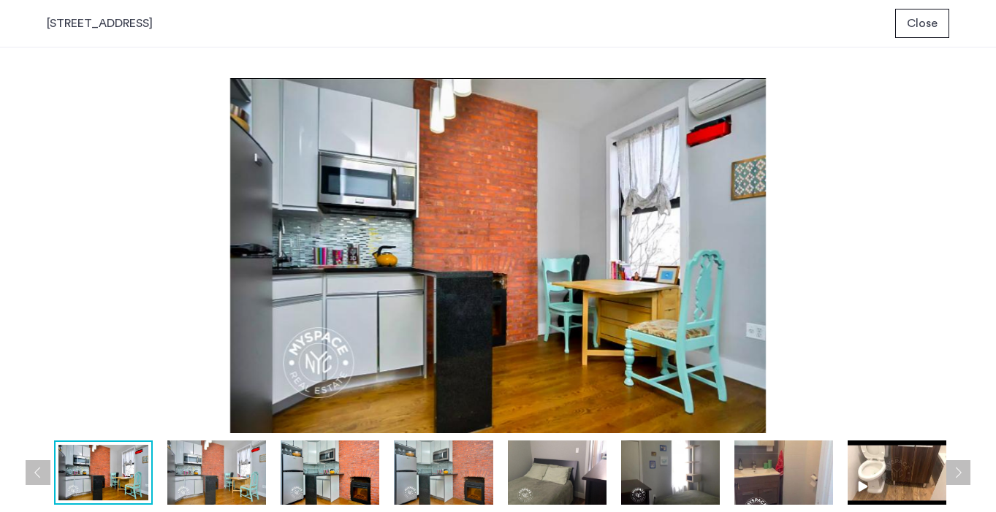
click at [961, 472] on button "Next apartment" at bounding box center [958, 473] width 25 height 25
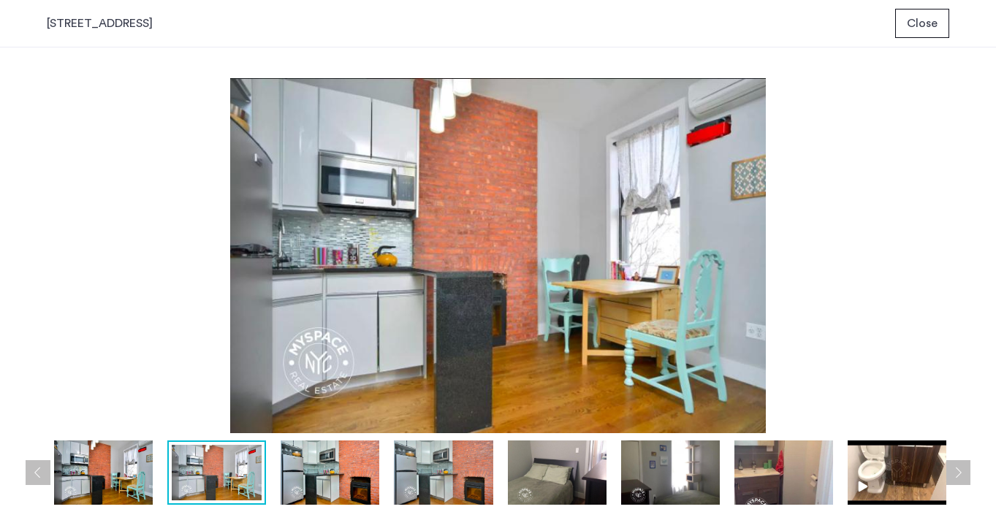
click at [909, 32] on button "Close" at bounding box center [923, 23] width 54 height 29
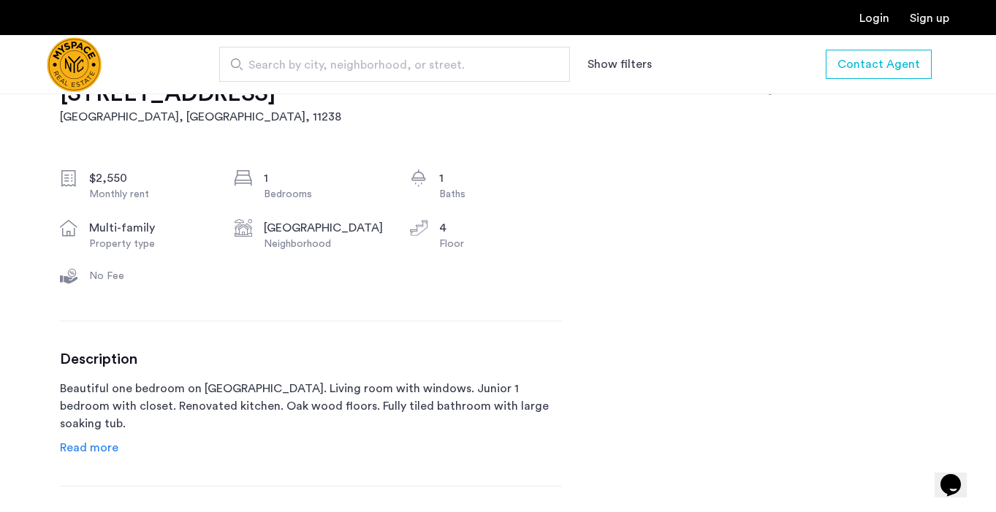
scroll to position [491, 0]
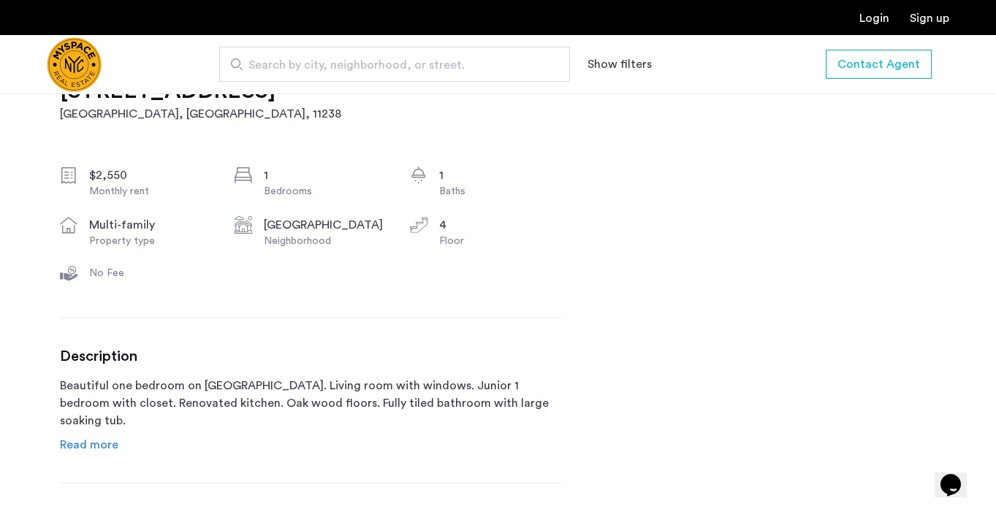
click at [92, 435] on div "Description Beautiful one bedroom on Franklin Ave. Living room with windows. Ju…" at bounding box center [311, 401] width 502 height 106
click at [92, 447] on span "Read more" at bounding box center [89, 445] width 58 height 12
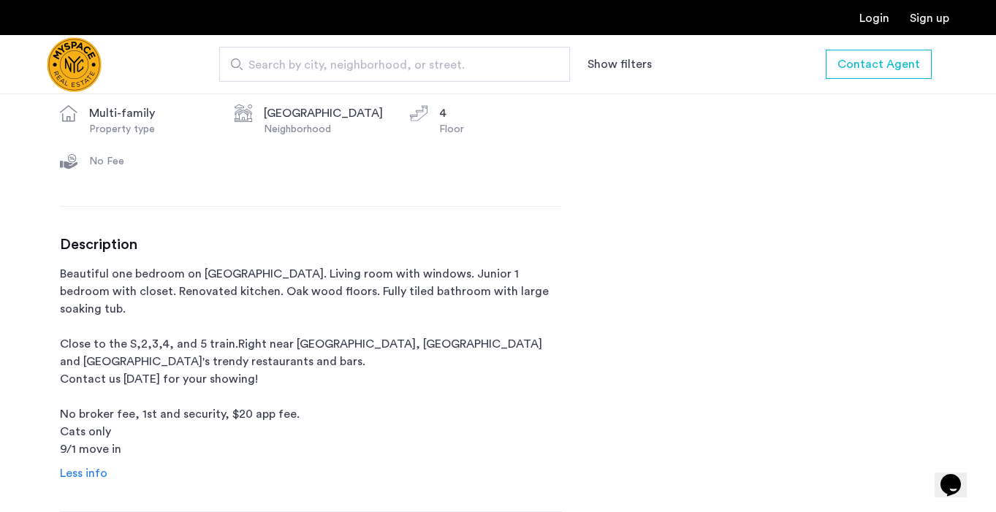
scroll to position [606, 0]
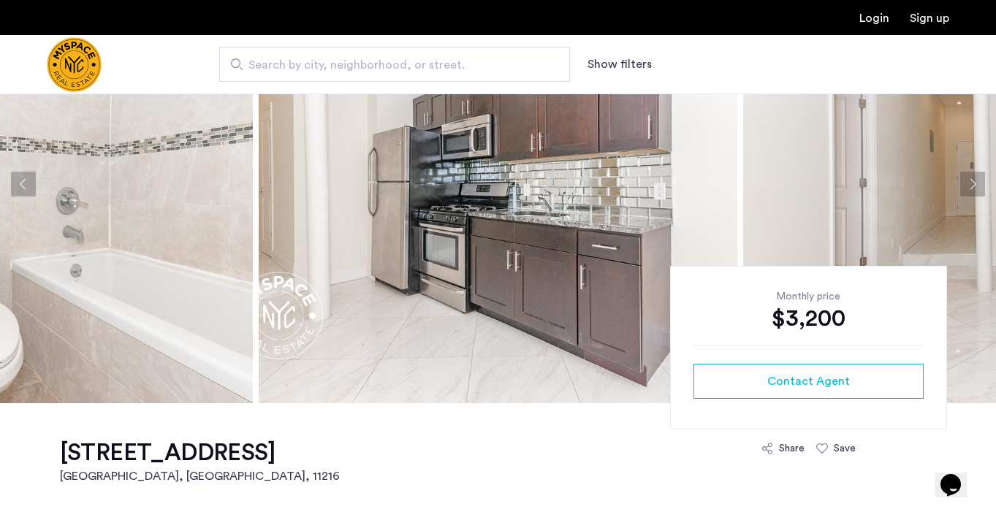
scroll to position [121, 0]
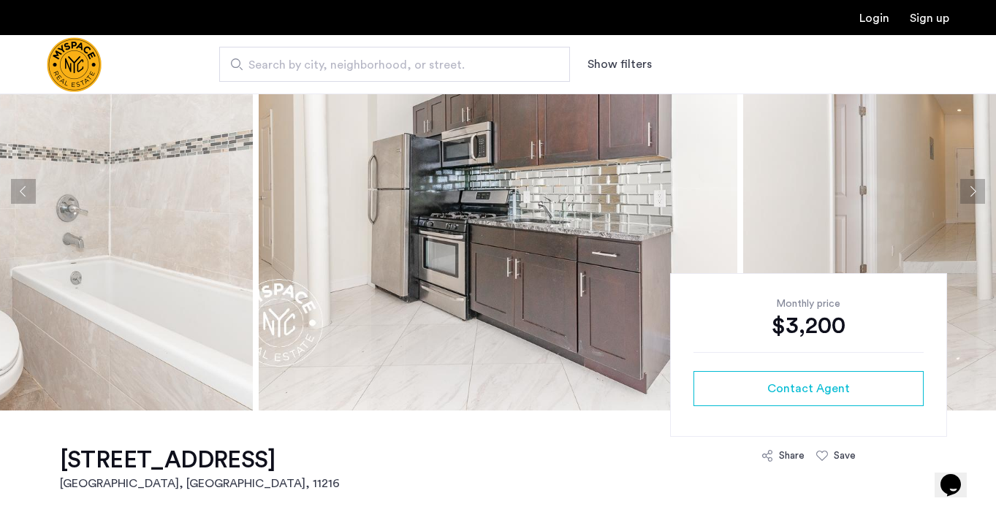
click at [126, 219] on img at bounding box center [13, 191] width 479 height 439
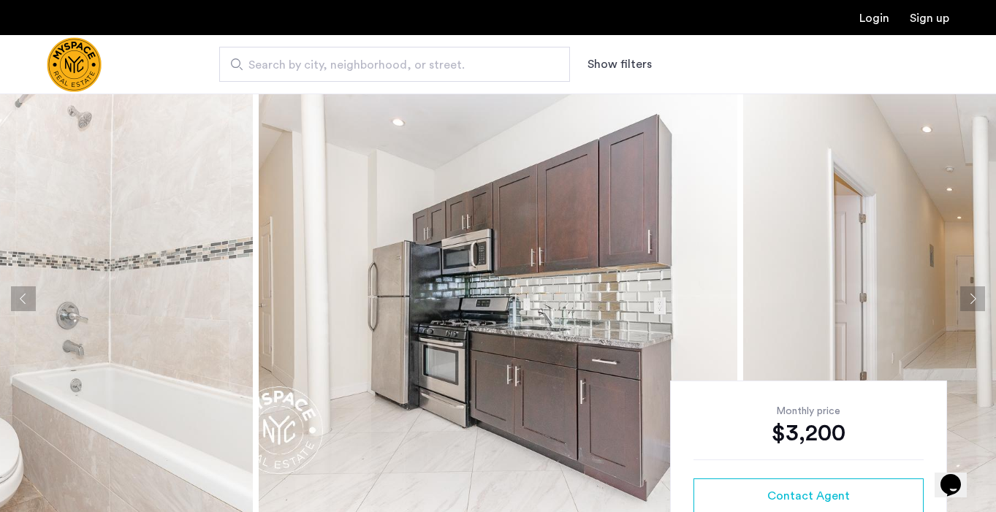
scroll to position [0, 0]
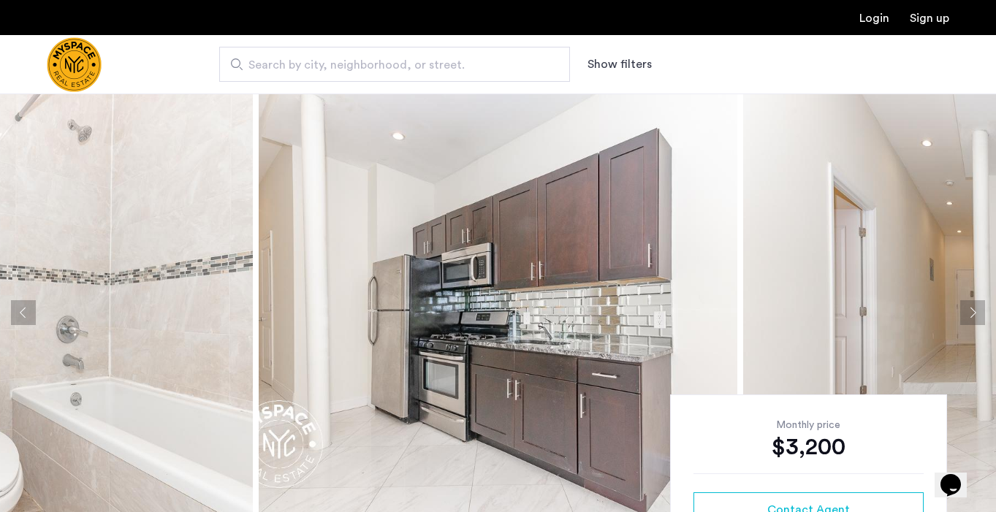
click at [383, 332] on img at bounding box center [498, 313] width 479 height 439
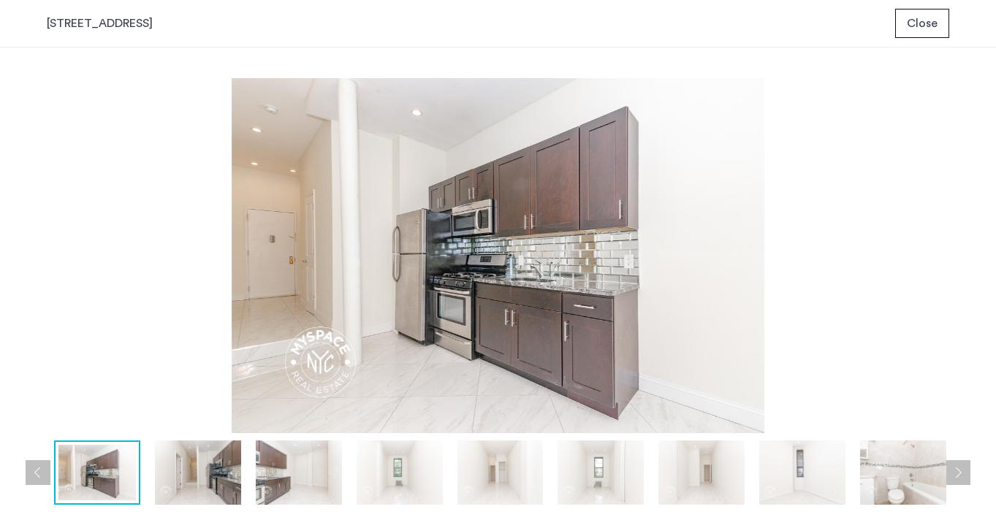
click at [195, 466] on img at bounding box center [198, 473] width 86 height 64
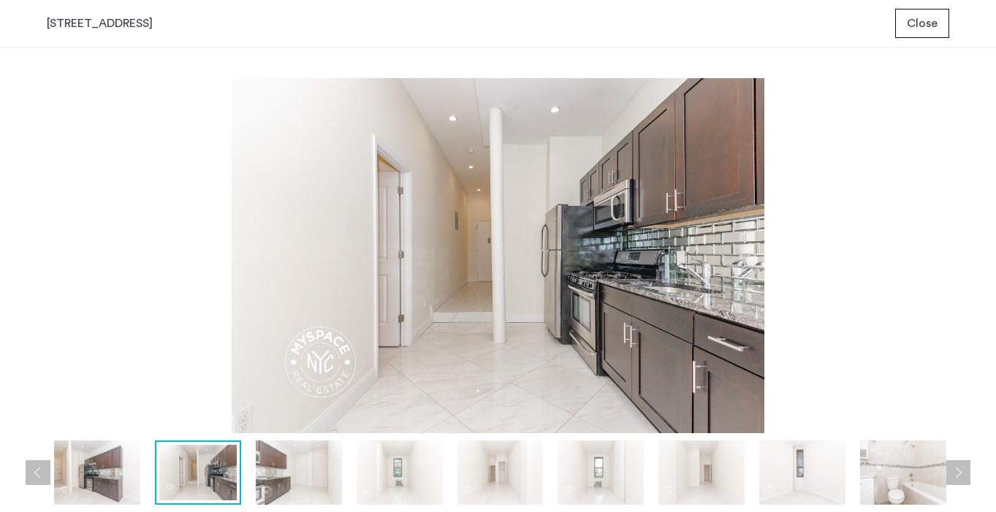
click at [295, 466] on img at bounding box center [299, 473] width 86 height 64
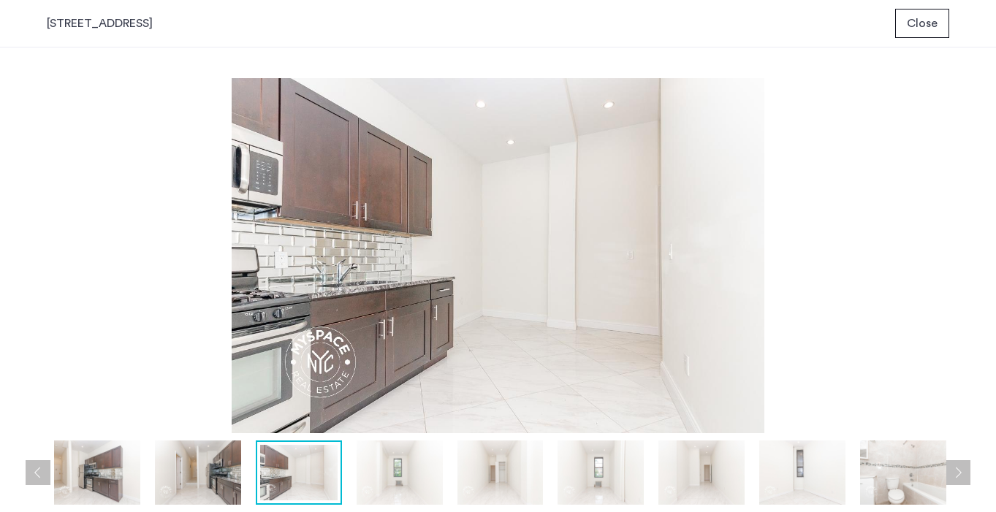
click at [401, 459] on img at bounding box center [400, 473] width 86 height 64
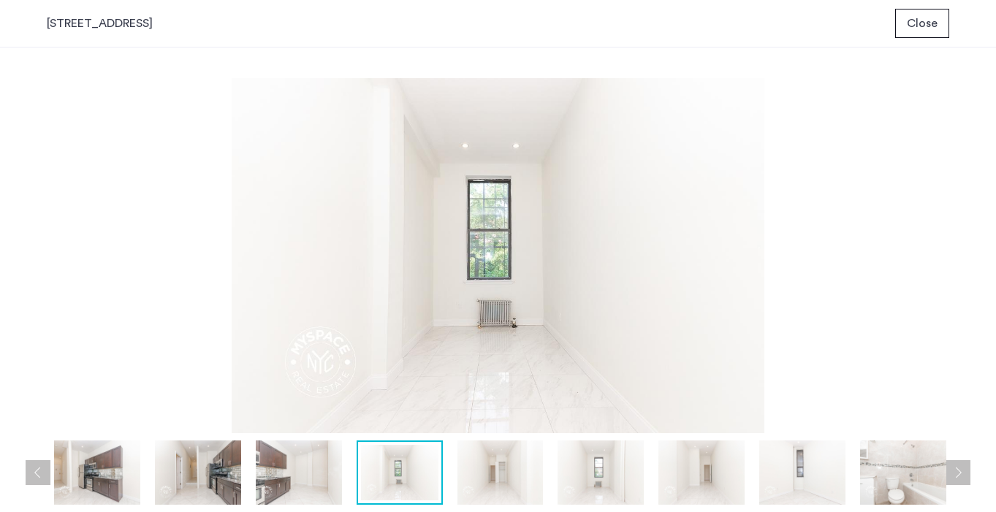
click at [485, 468] on img at bounding box center [501, 473] width 86 height 64
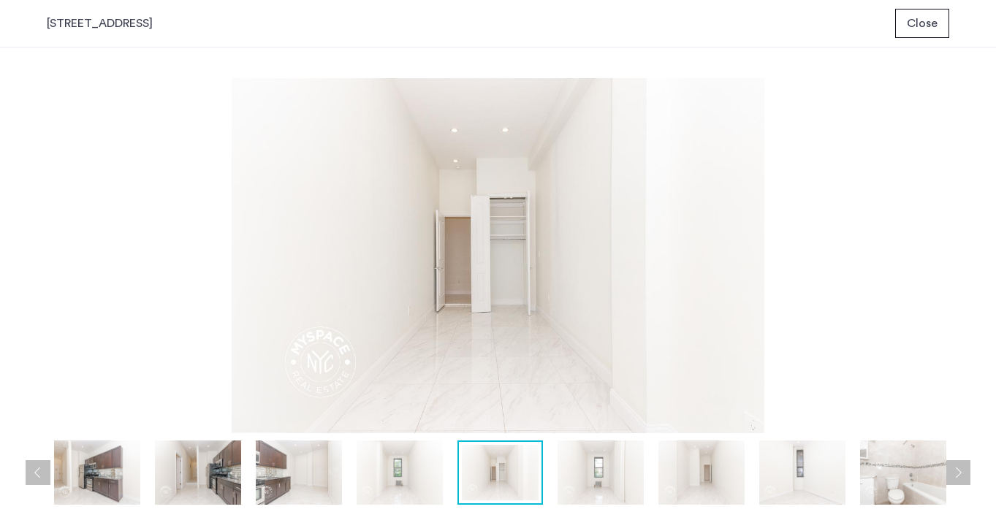
click at [587, 480] on img at bounding box center [601, 473] width 86 height 64
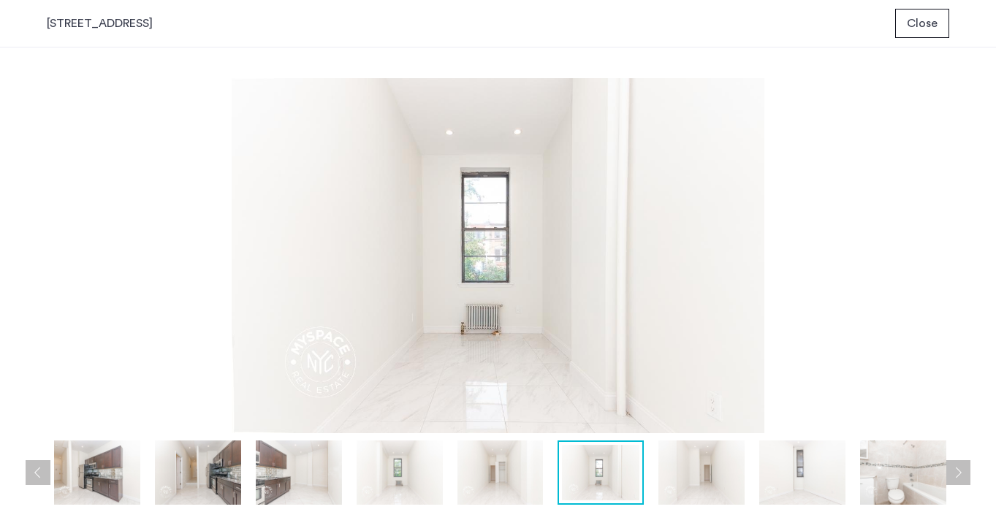
click at [686, 488] on img at bounding box center [702, 473] width 86 height 64
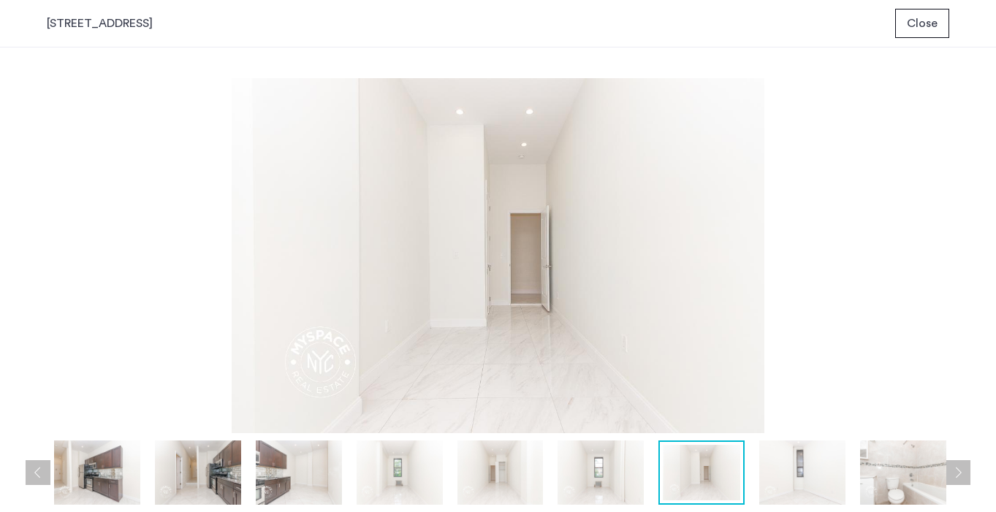
click at [783, 475] on img at bounding box center [803, 473] width 86 height 64
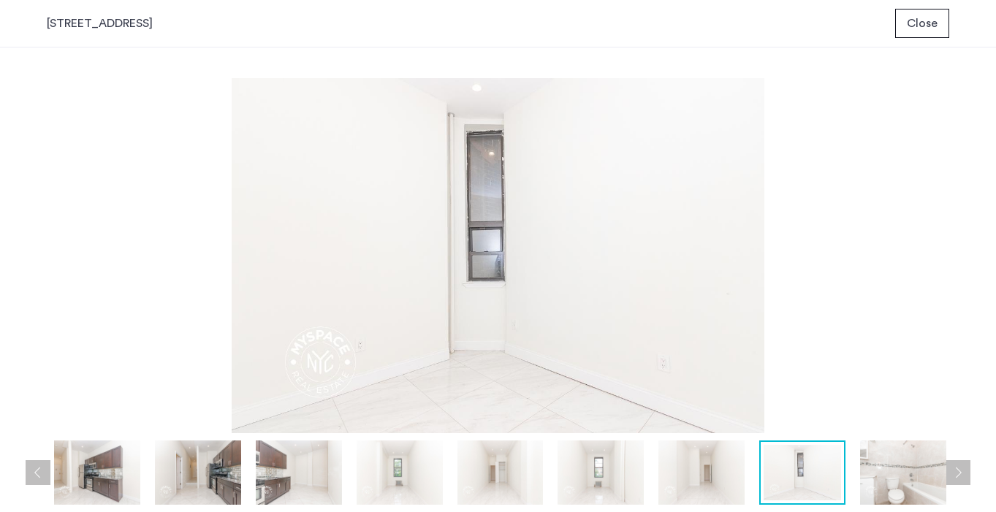
click at [904, 17] on button "Close" at bounding box center [923, 23] width 54 height 29
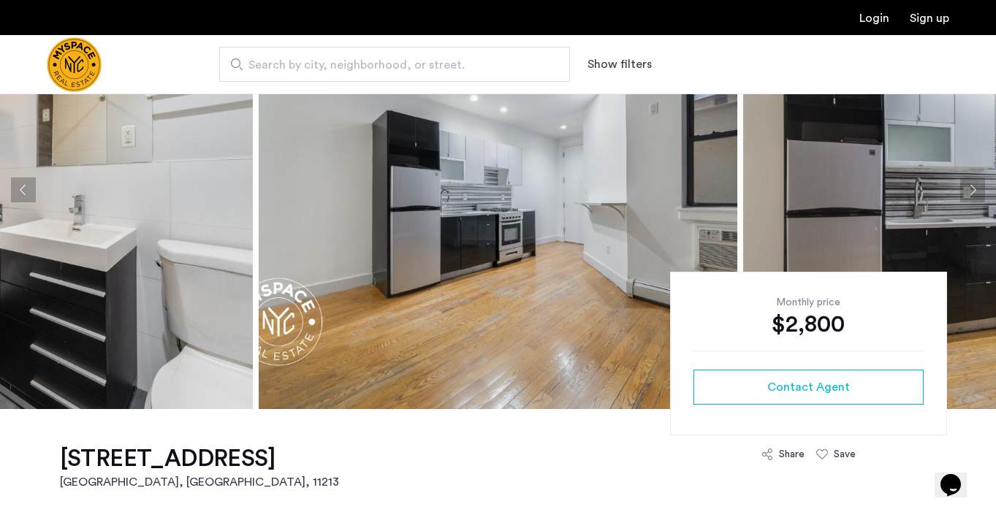
scroll to position [124, 0]
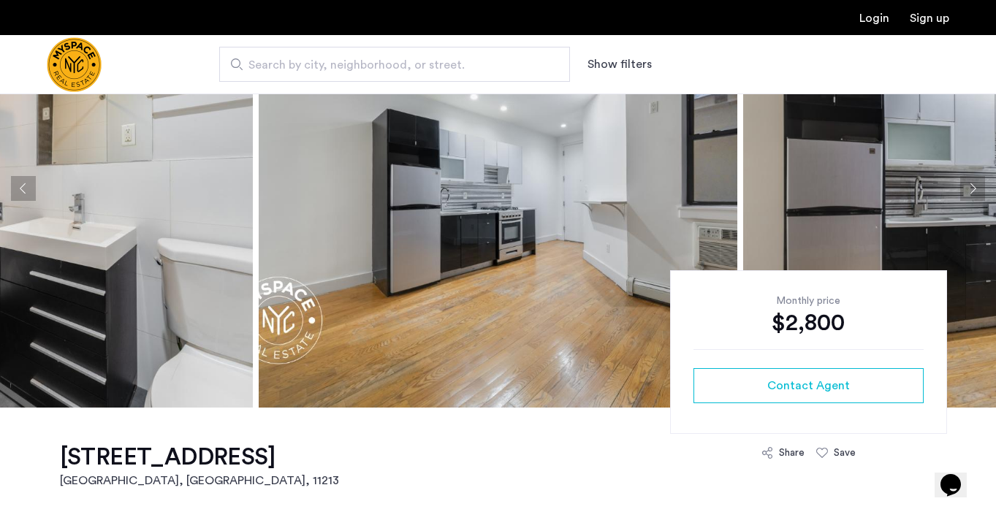
click at [583, 308] on img at bounding box center [498, 188] width 479 height 439
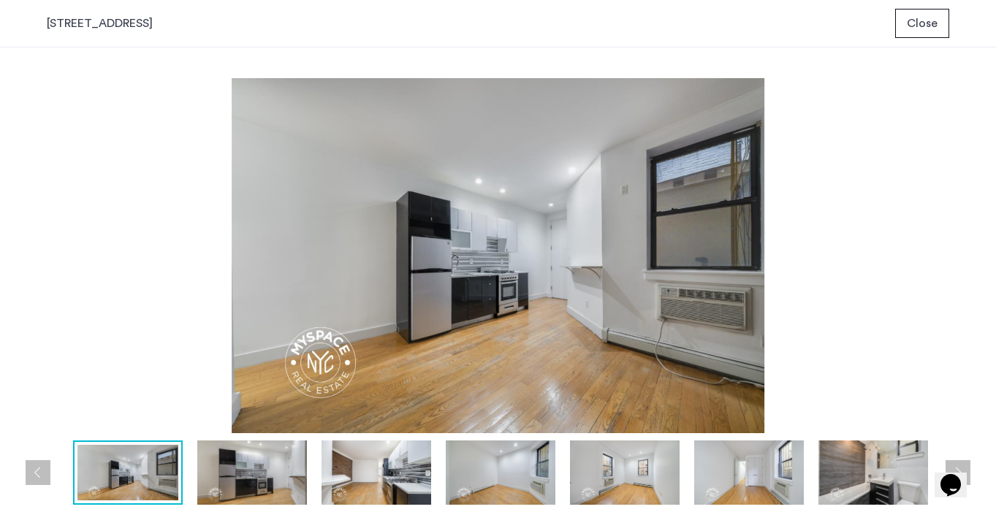
scroll to position [0, 0]
click at [244, 466] on img at bounding box center [252, 473] width 110 height 64
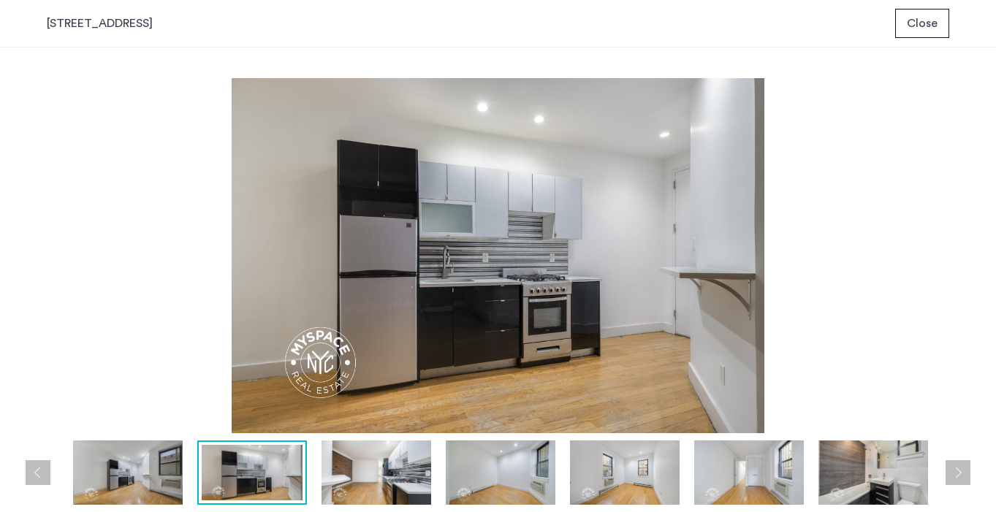
click at [379, 477] on img at bounding box center [377, 473] width 110 height 64
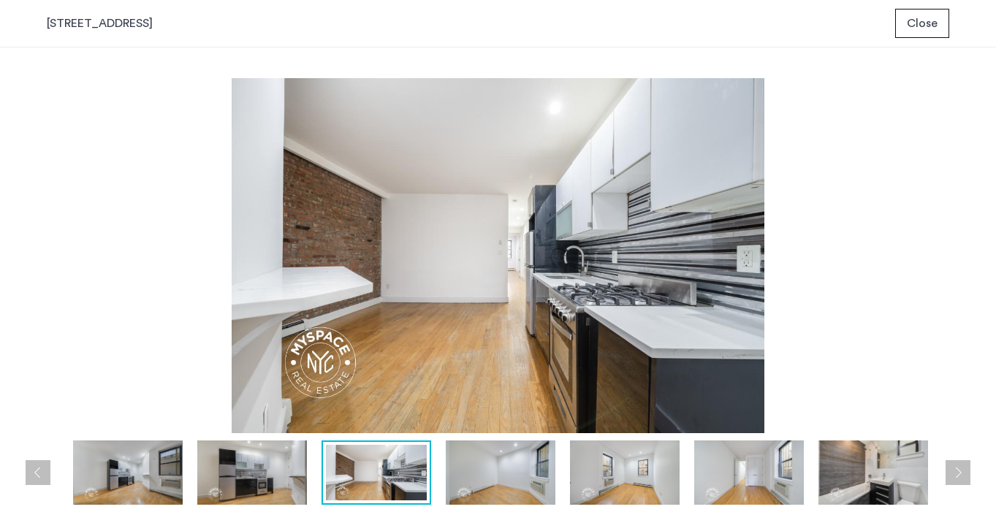
click at [472, 481] on img at bounding box center [501, 473] width 110 height 64
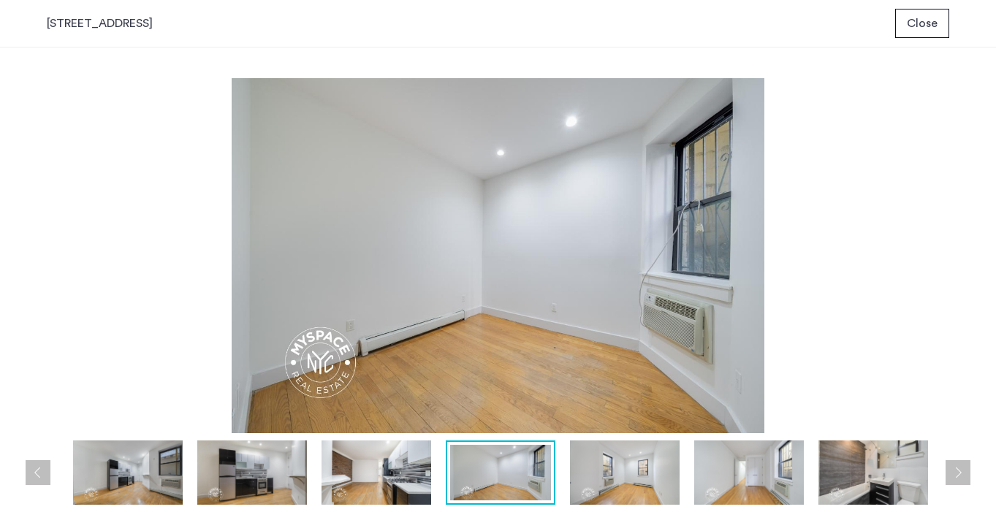
click at [578, 488] on img at bounding box center [625, 473] width 110 height 64
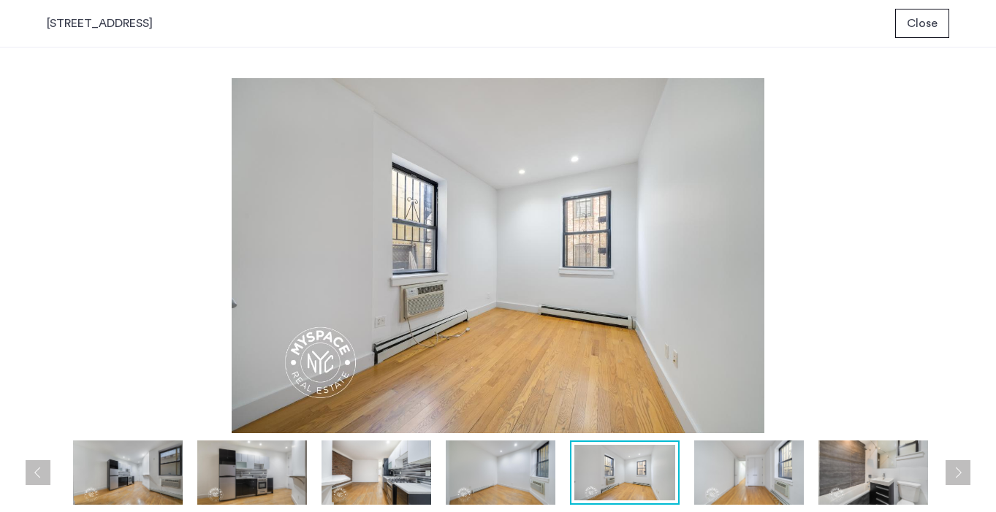
click at [694, 489] on img at bounding box center [749, 473] width 110 height 64
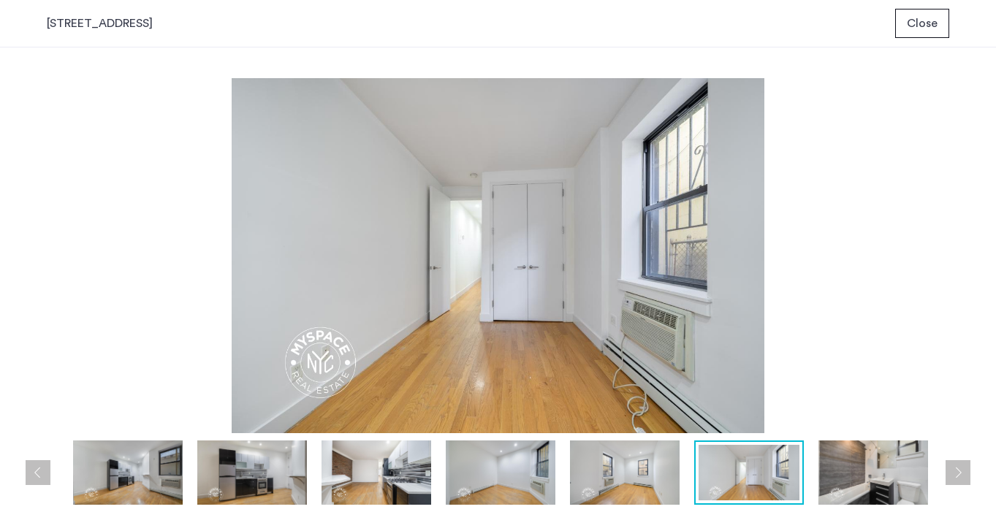
click at [861, 478] on img at bounding box center [874, 473] width 110 height 64
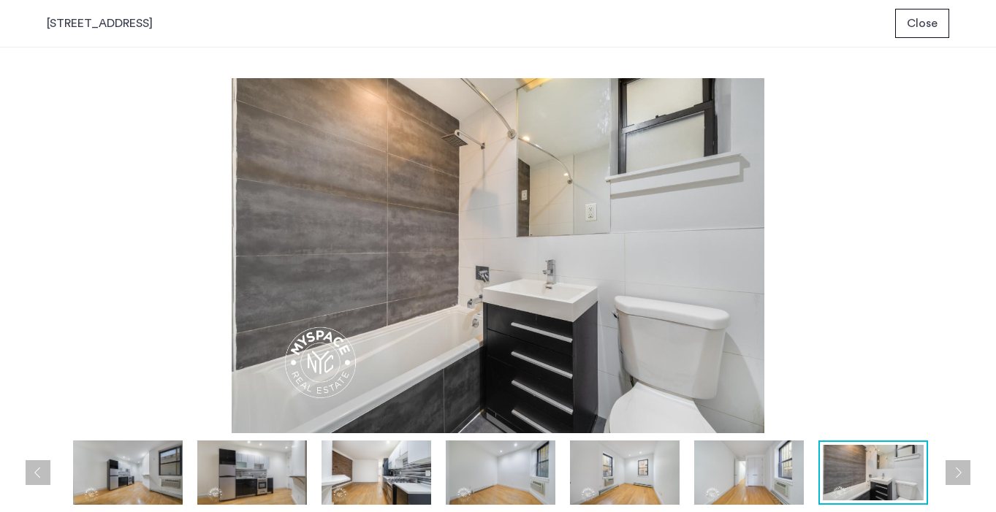
click at [956, 474] on button "Next apartment" at bounding box center [958, 473] width 25 height 25
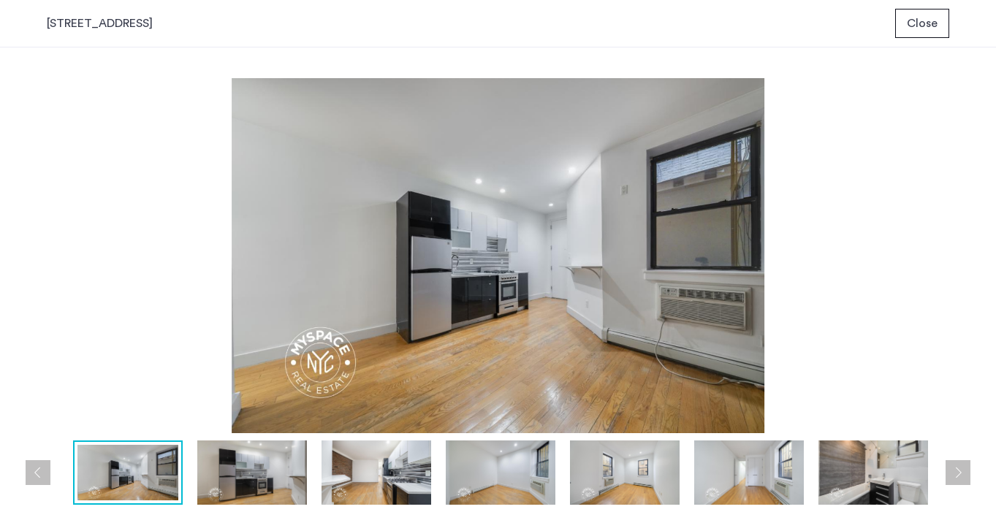
click at [956, 474] on button "Next apartment" at bounding box center [958, 473] width 25 height 25
